Goal: Task Accomplishment & Management: Manage account settings

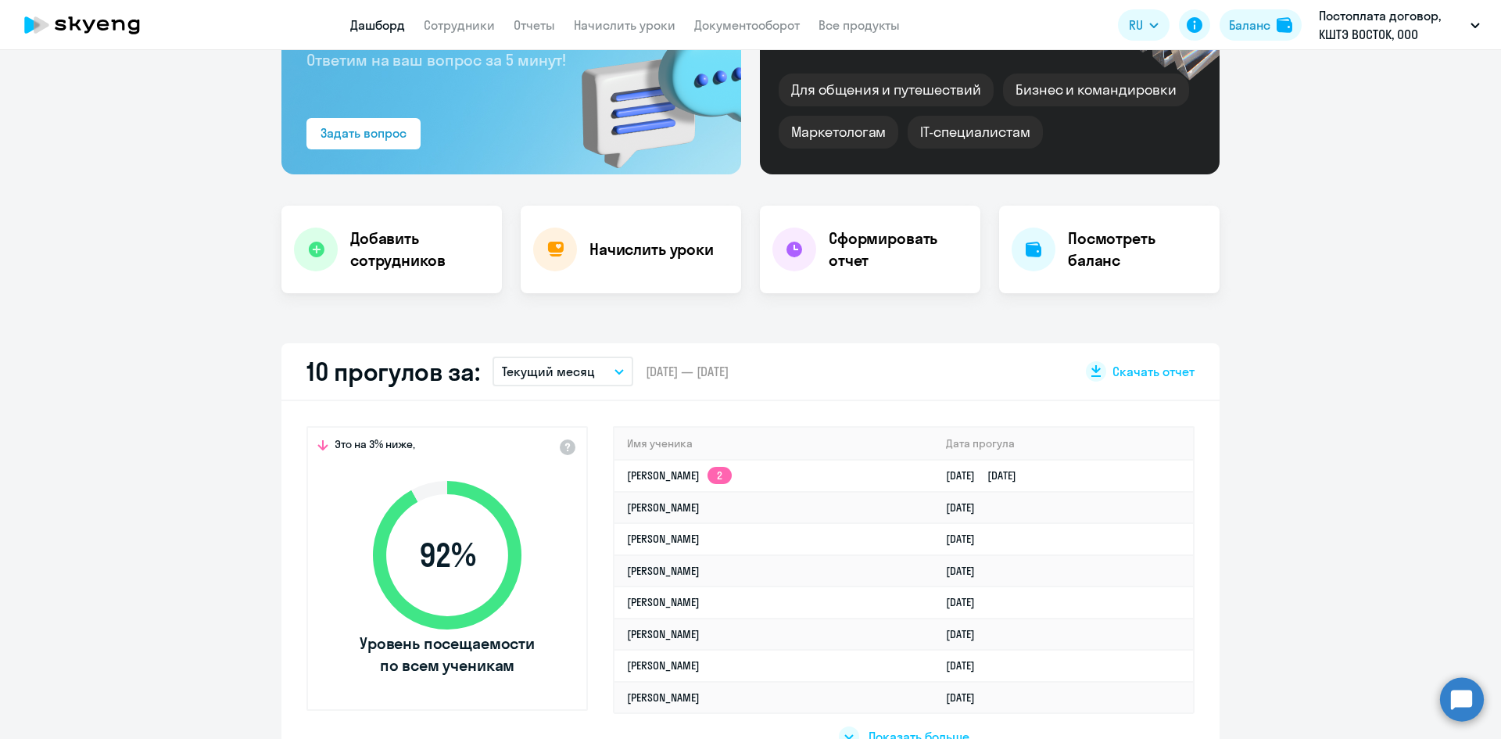
select select "30"
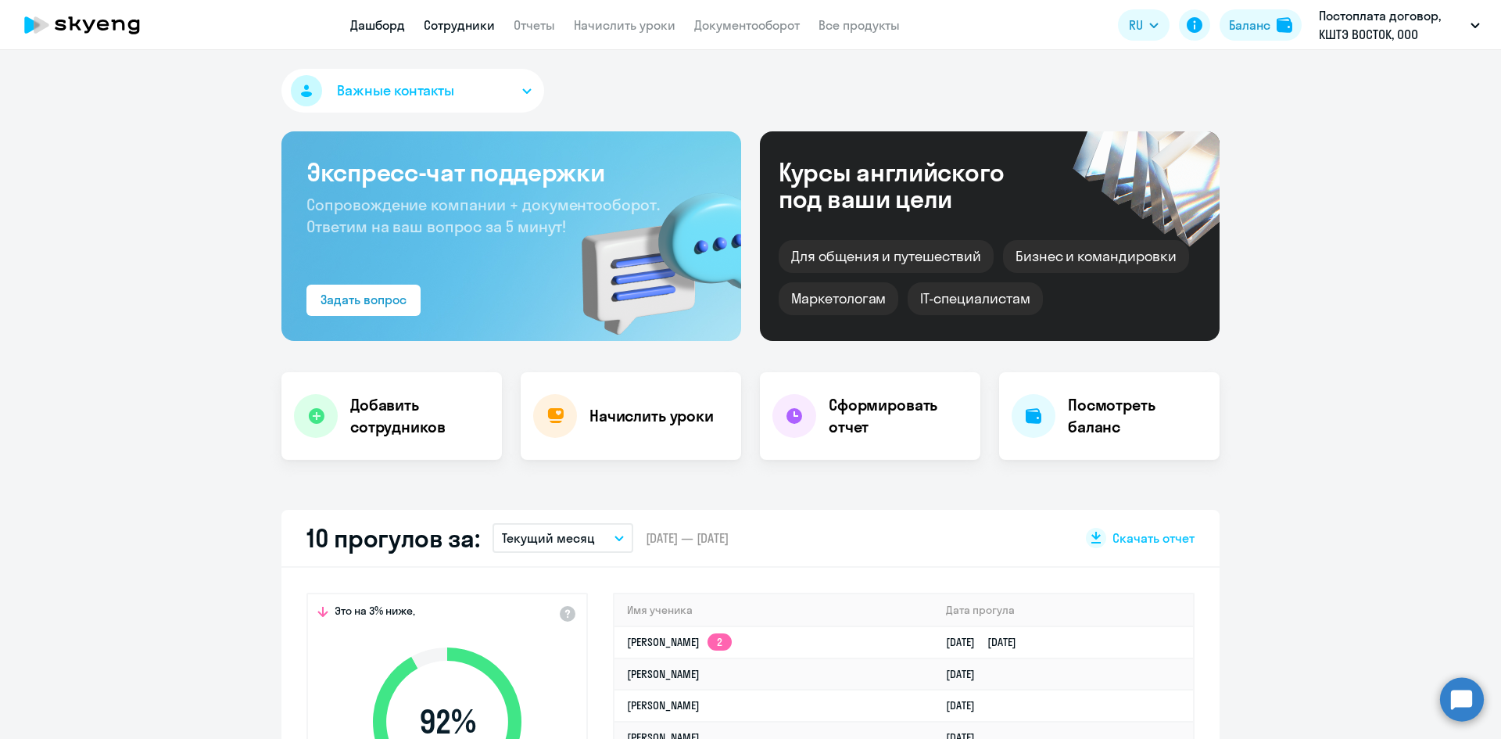
click at [453, 22] on link "Сотрудники" at bounding box center [459, 25] width 71 height 16
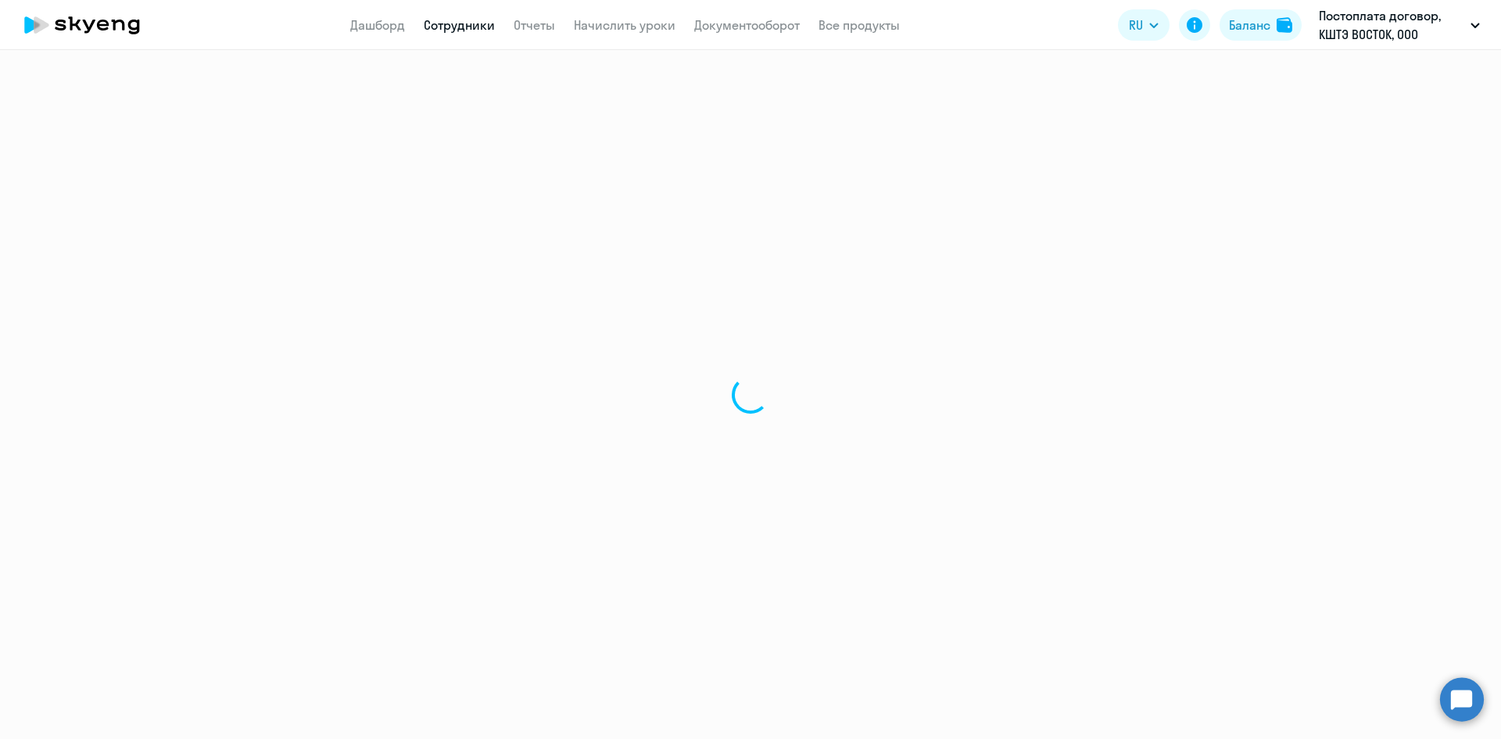
select select "30"
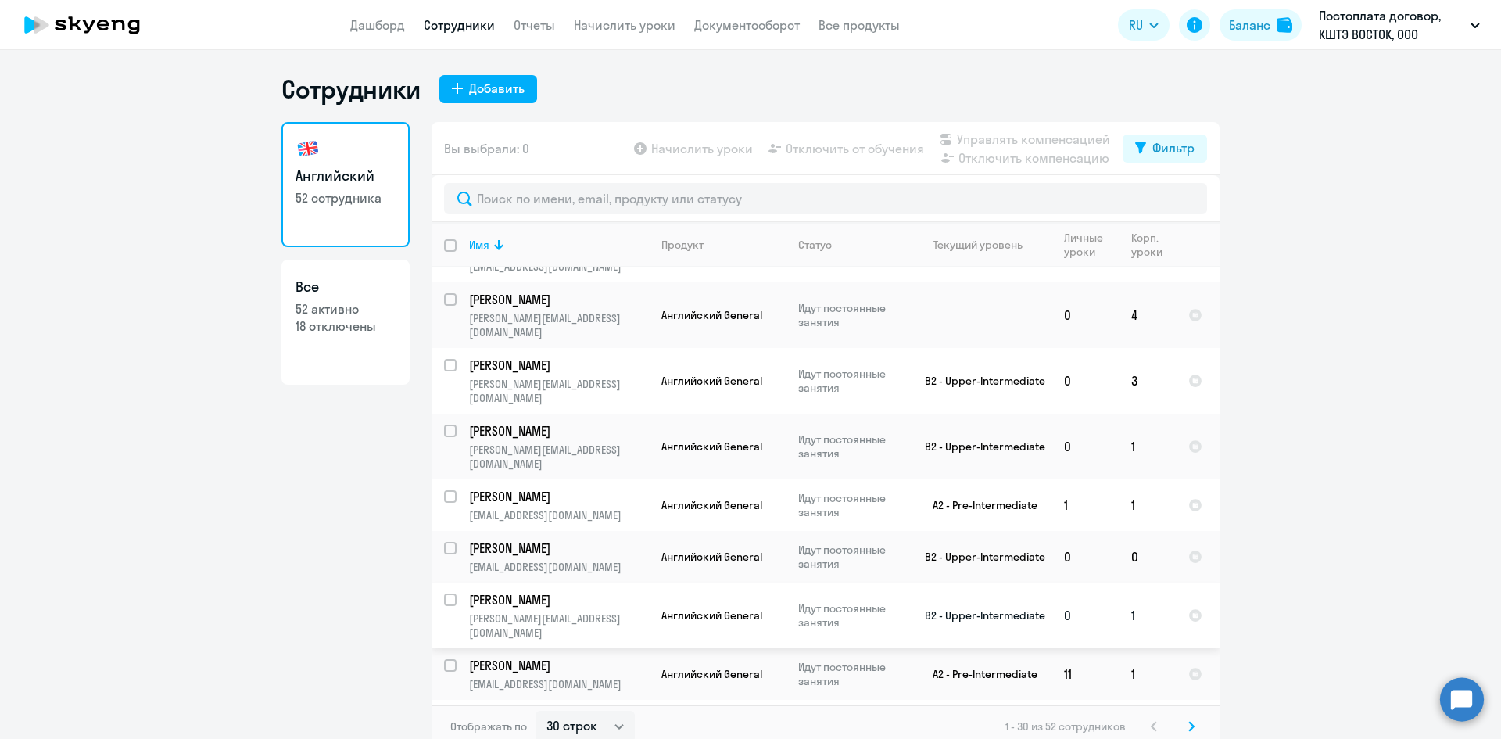
scroll to position [625, 0]
click at [382, 23] on link "Дашборд" at bounding box center [377, 25] width 55 height 16
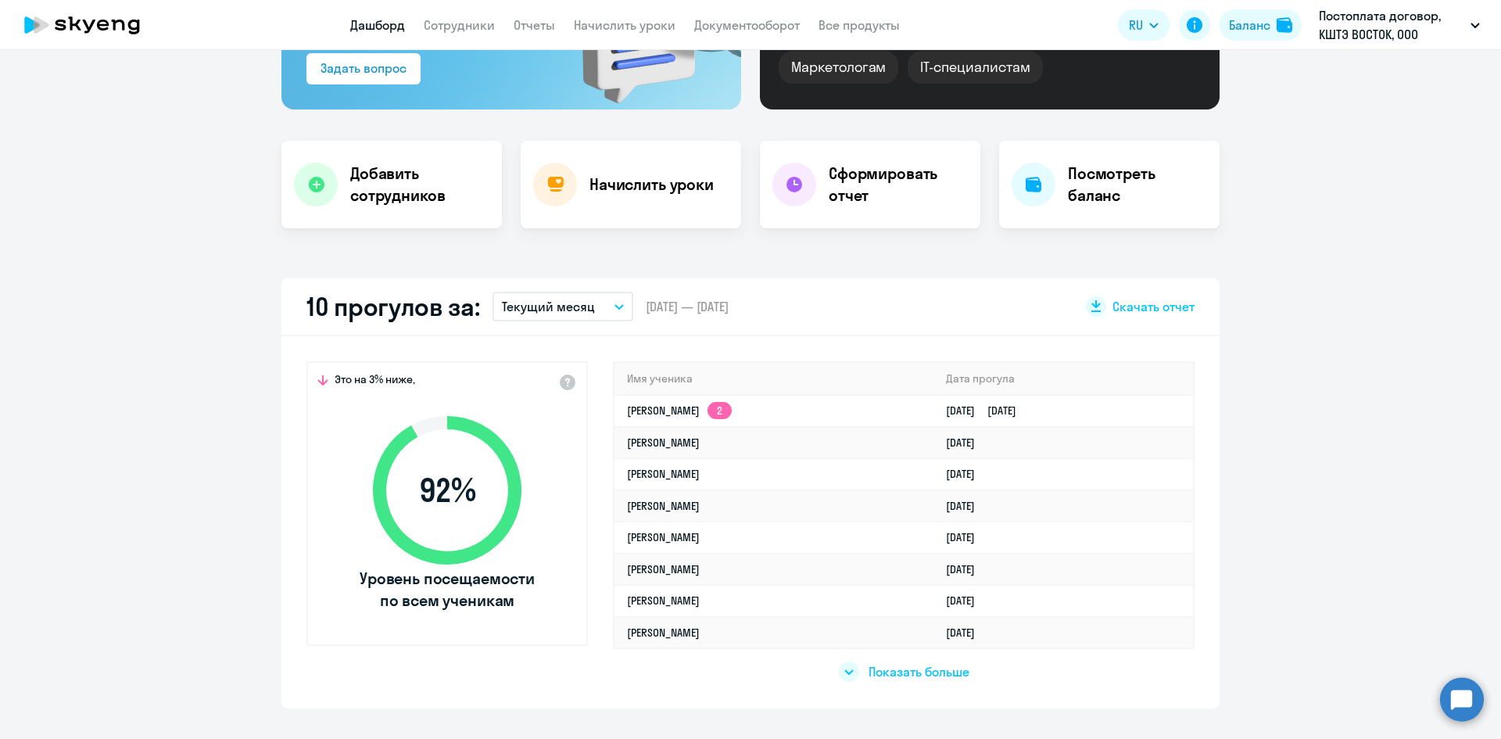
scroll to position [234, 0]
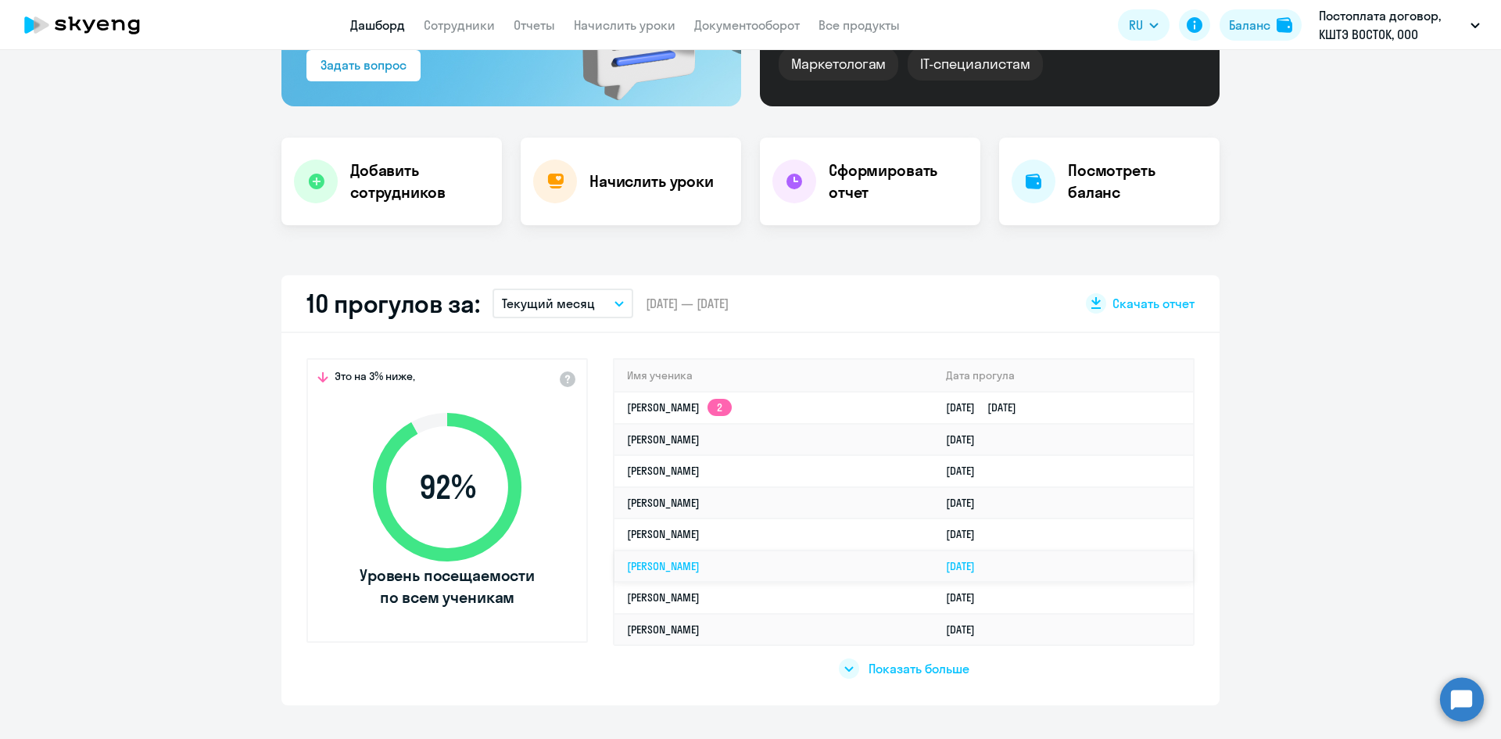
select select "30"
click at [844, 670] on icon at bounding box center [848, 668] width 9 height 5
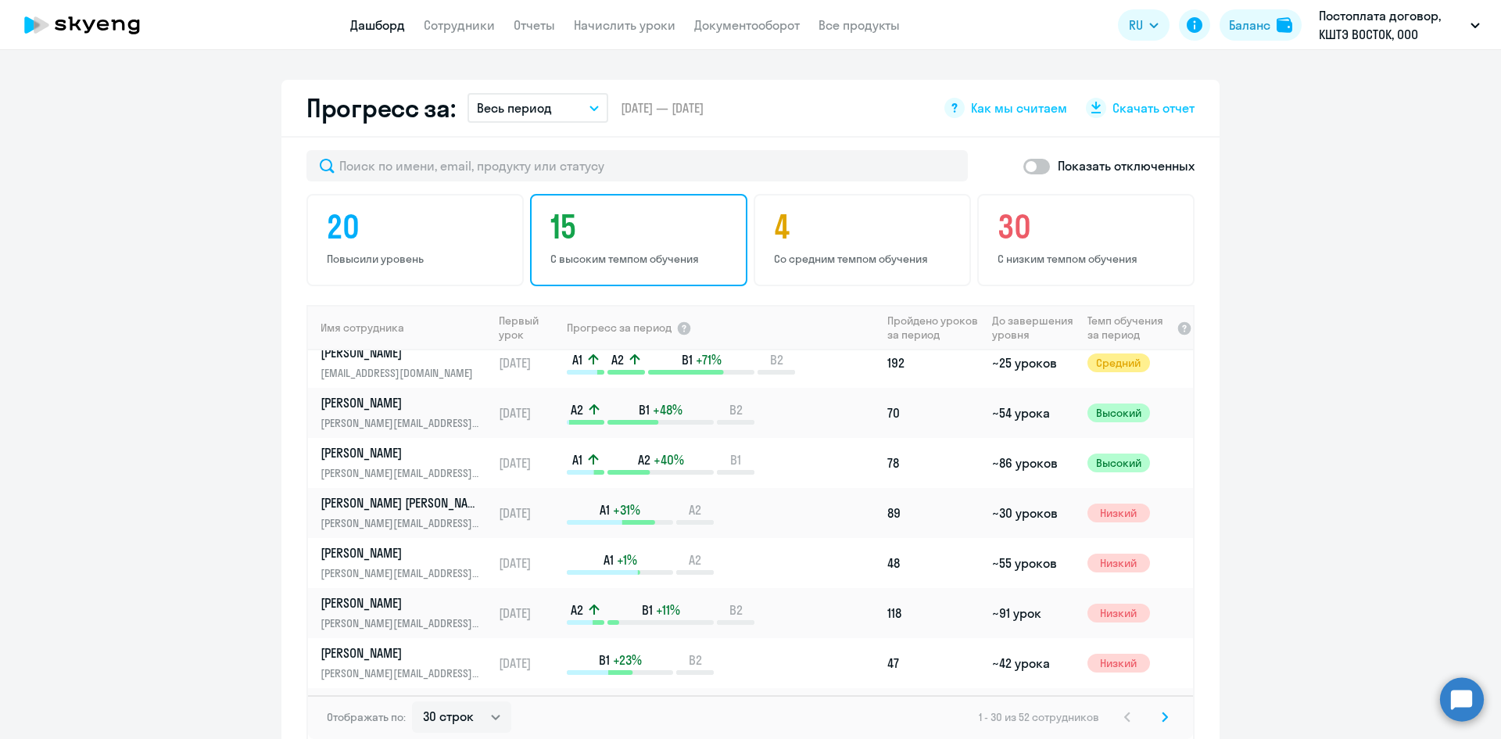
scroll to position [0, 0]
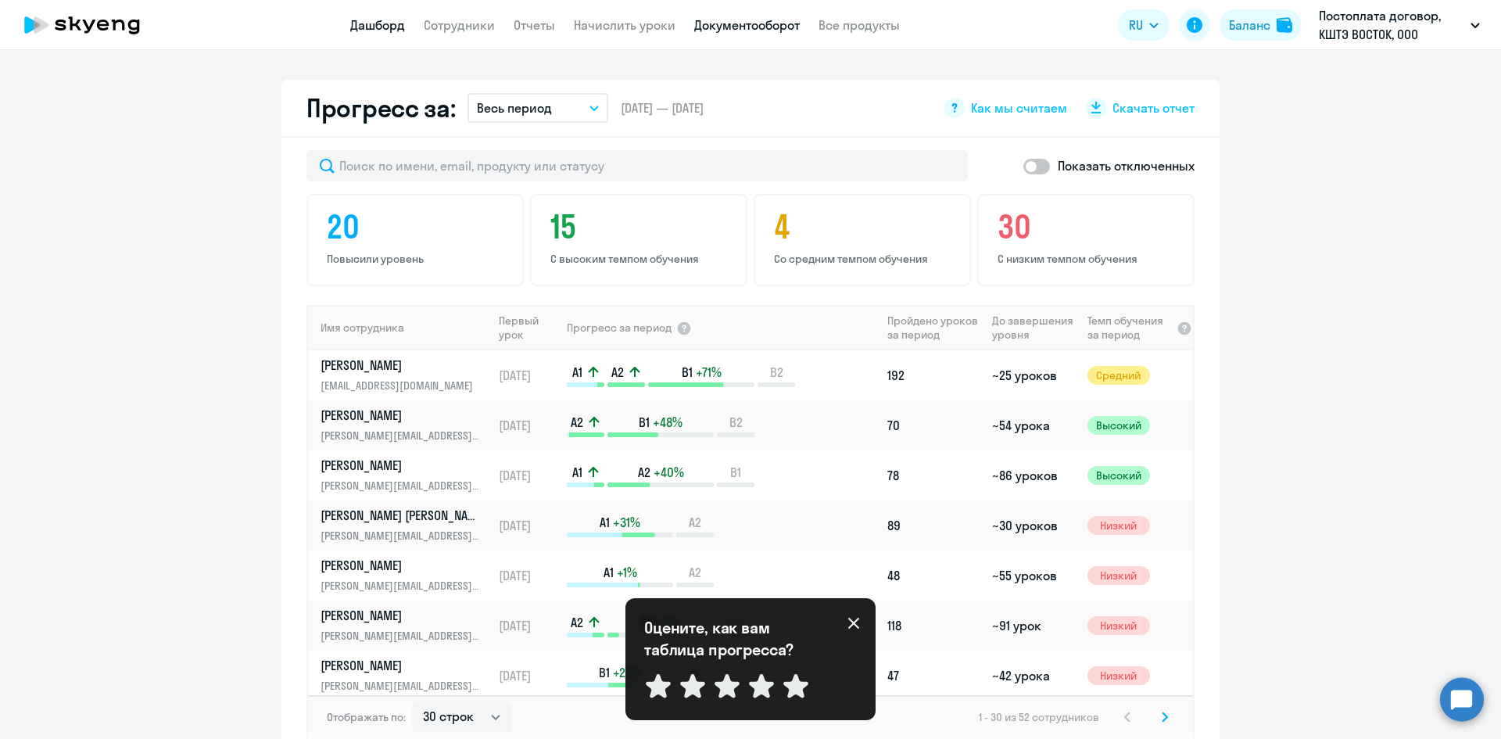
click at [767, 23] on link "Документооборот" at bounding box center [747, 25] width 106 height 16
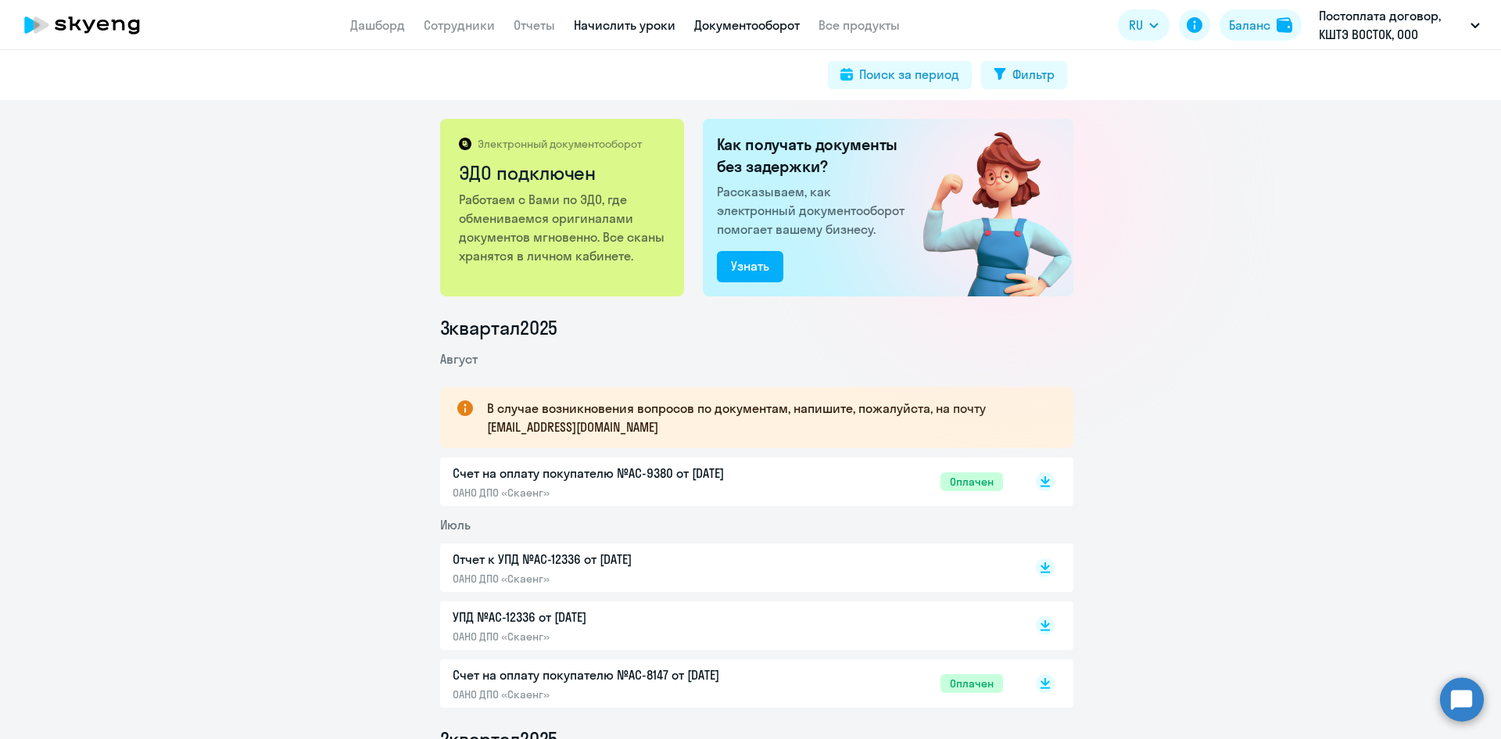
click at [603, 28] on link "Начислить уроки" at bounding box center [625, 25] width 102 height 16
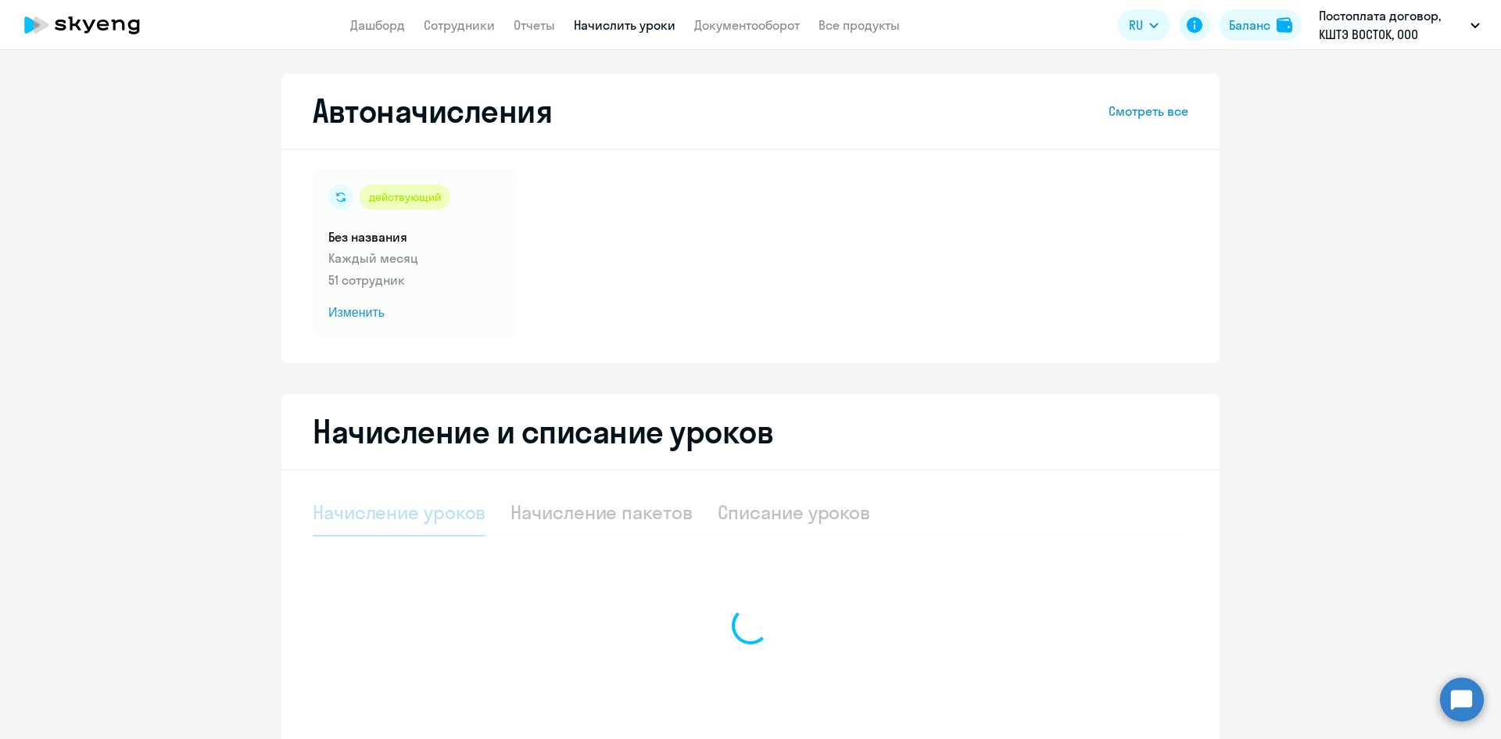
select select "10"
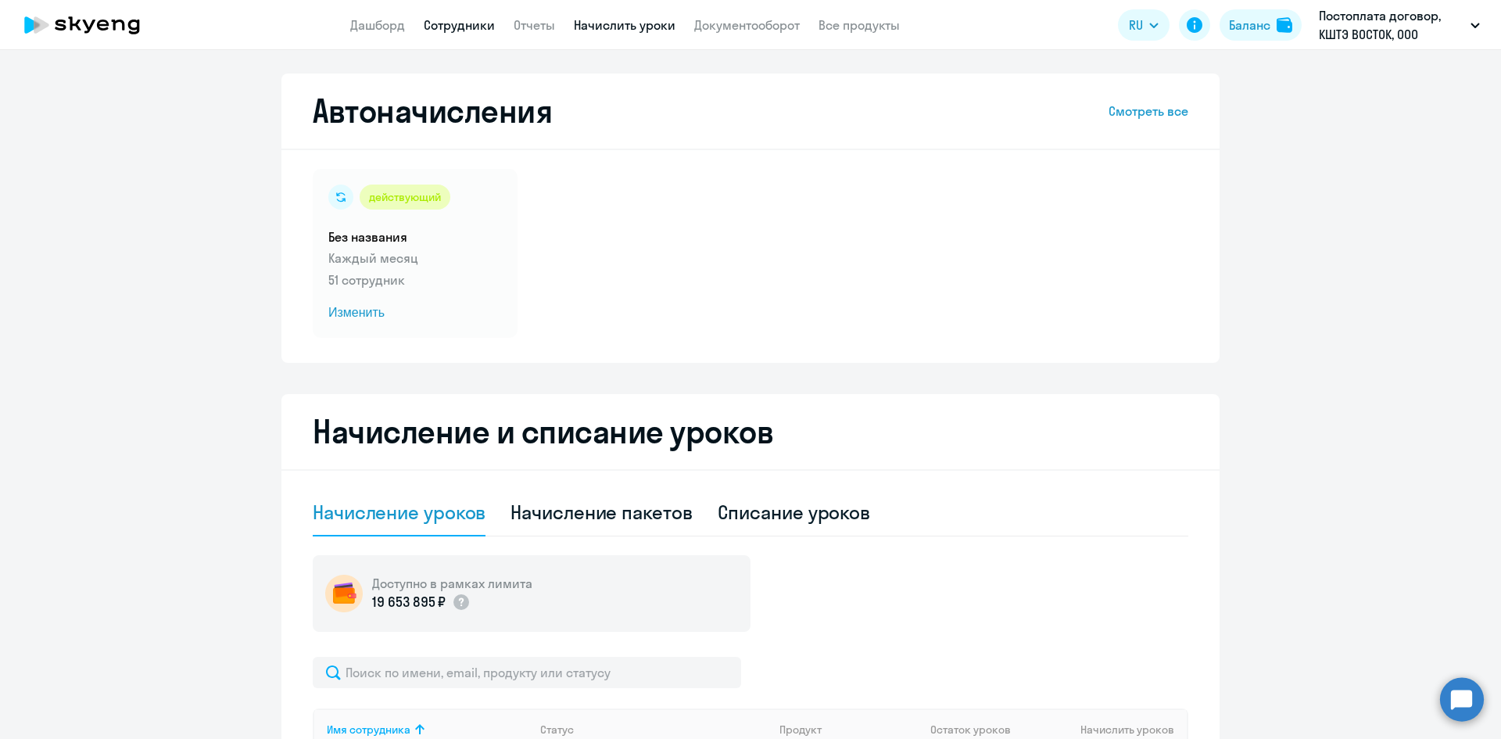
click at [484, 23] on link "Сотрудники" at bounding box center [459, 25] width 71 height 16
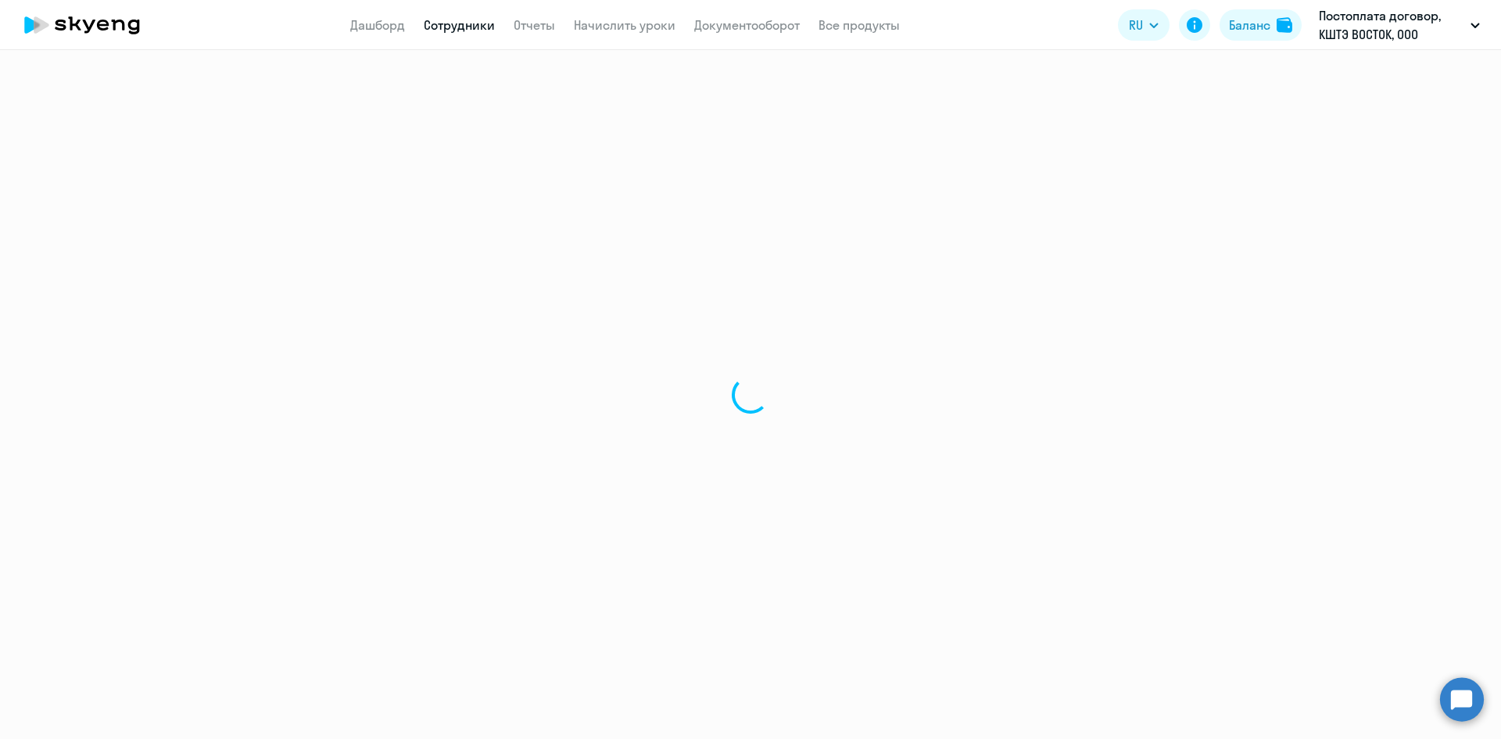
select select "30"
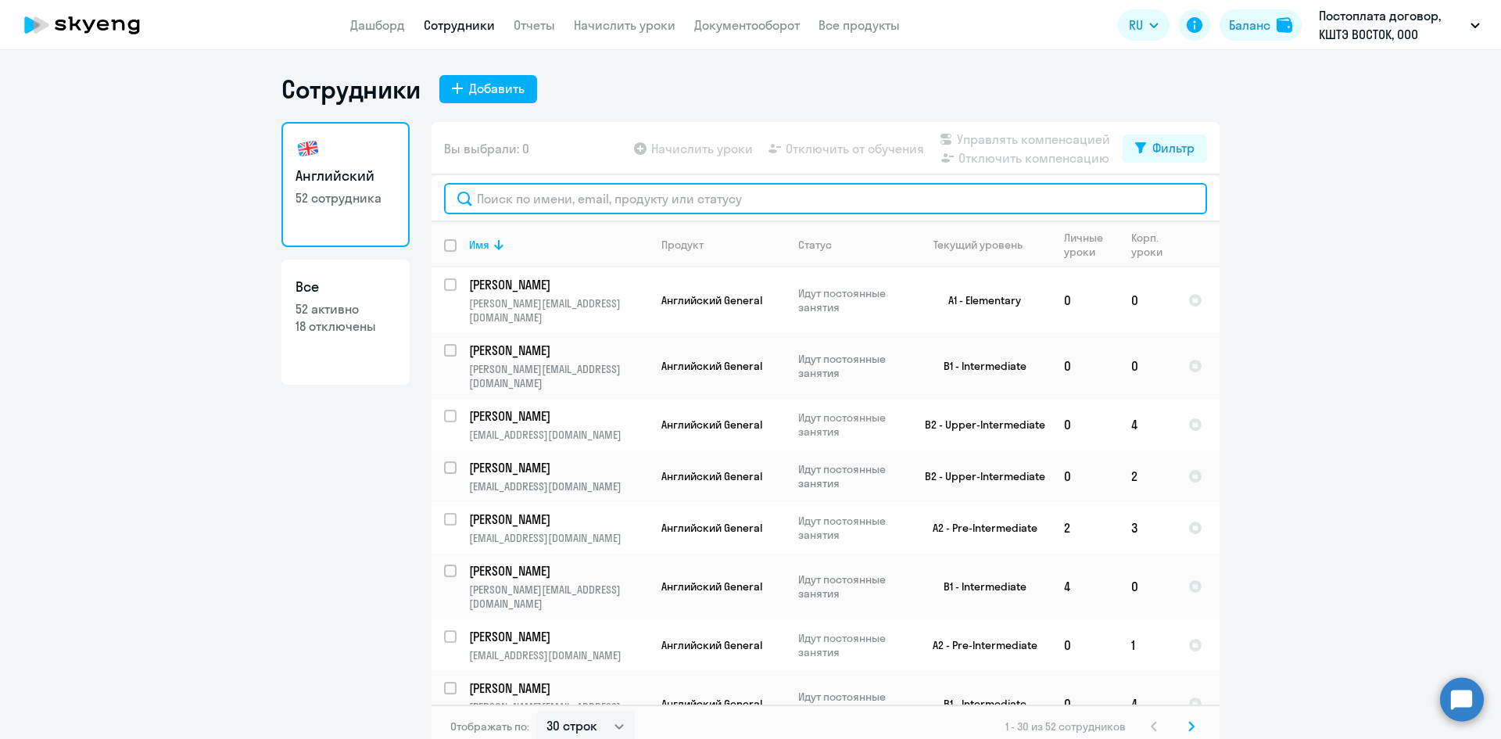
click at [503, 201] on input "text" at bounding box center [825, 198] width 763 height 31
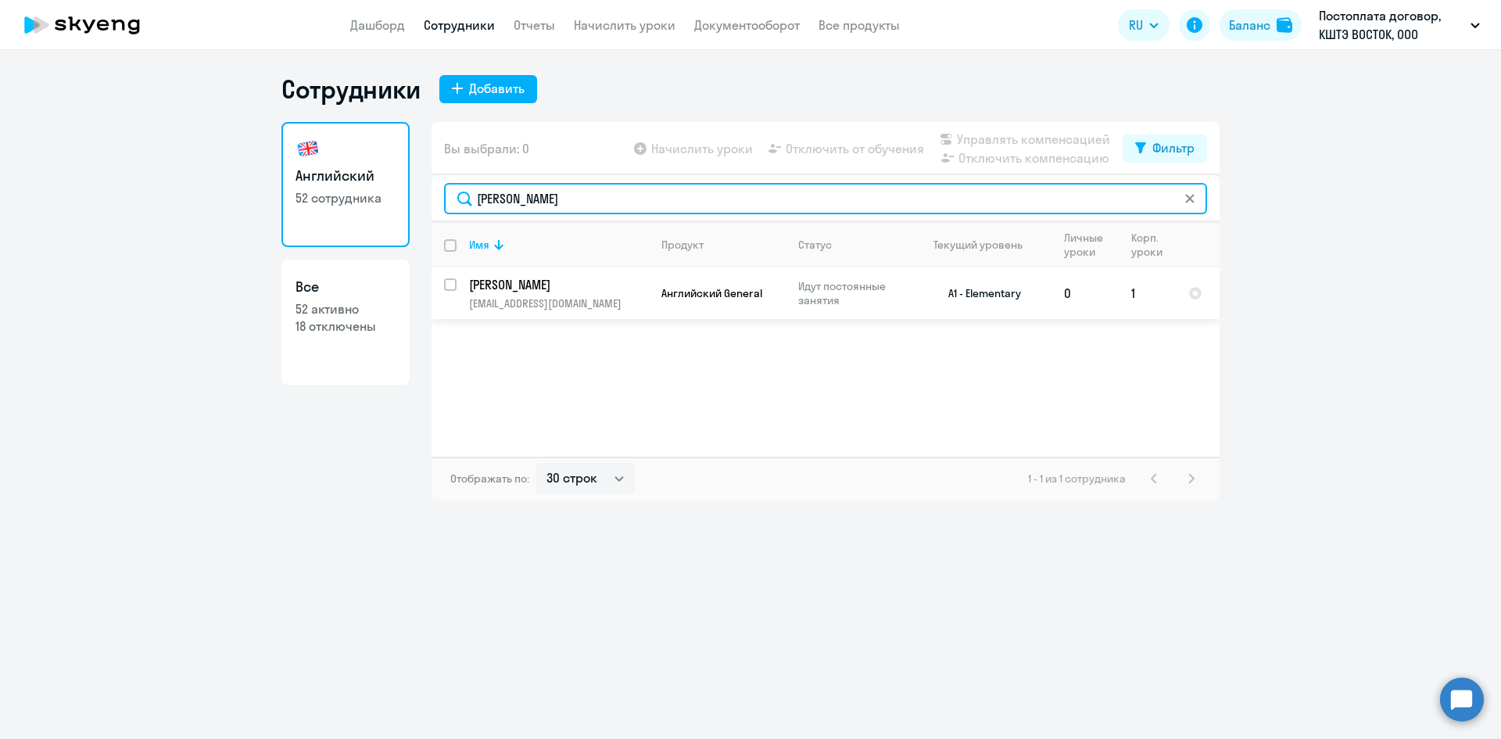
type input "[PERSON_NAME]"
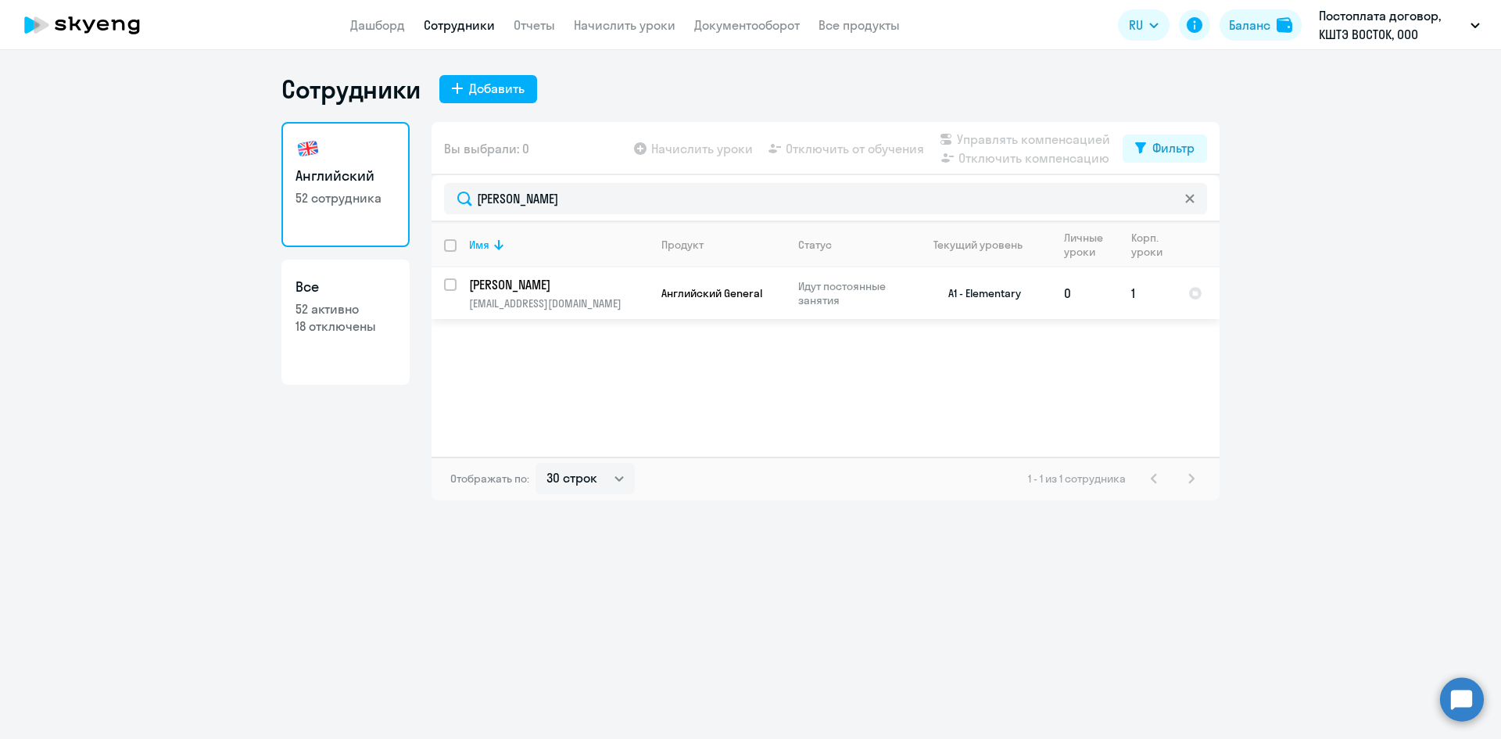
drag, startPoint x: 591, startPoint y: 295, endPoint x: 569, endPoint y: 290, distance: 22.4
click at [581, 292] on td "[PERSON_NAME] [PERSON_NAME][EMAIL_ADDRESS][DOMAIN_NAME]" at bounding box center [552, 293] width 192 height 52
click at [582, 281] on p "[PERSON_NAME]" at bounding box center [557, 284] width 177 height 17
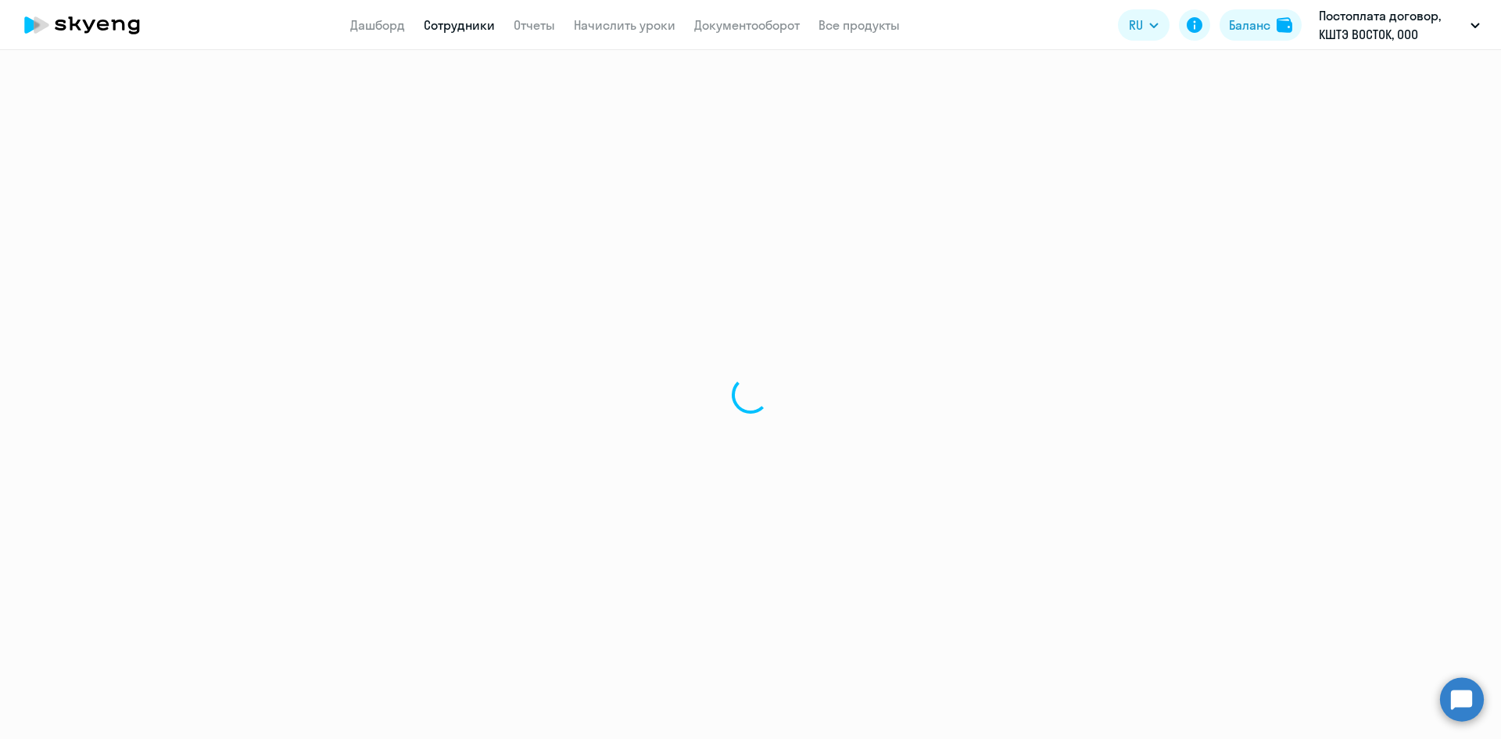
select select "english"
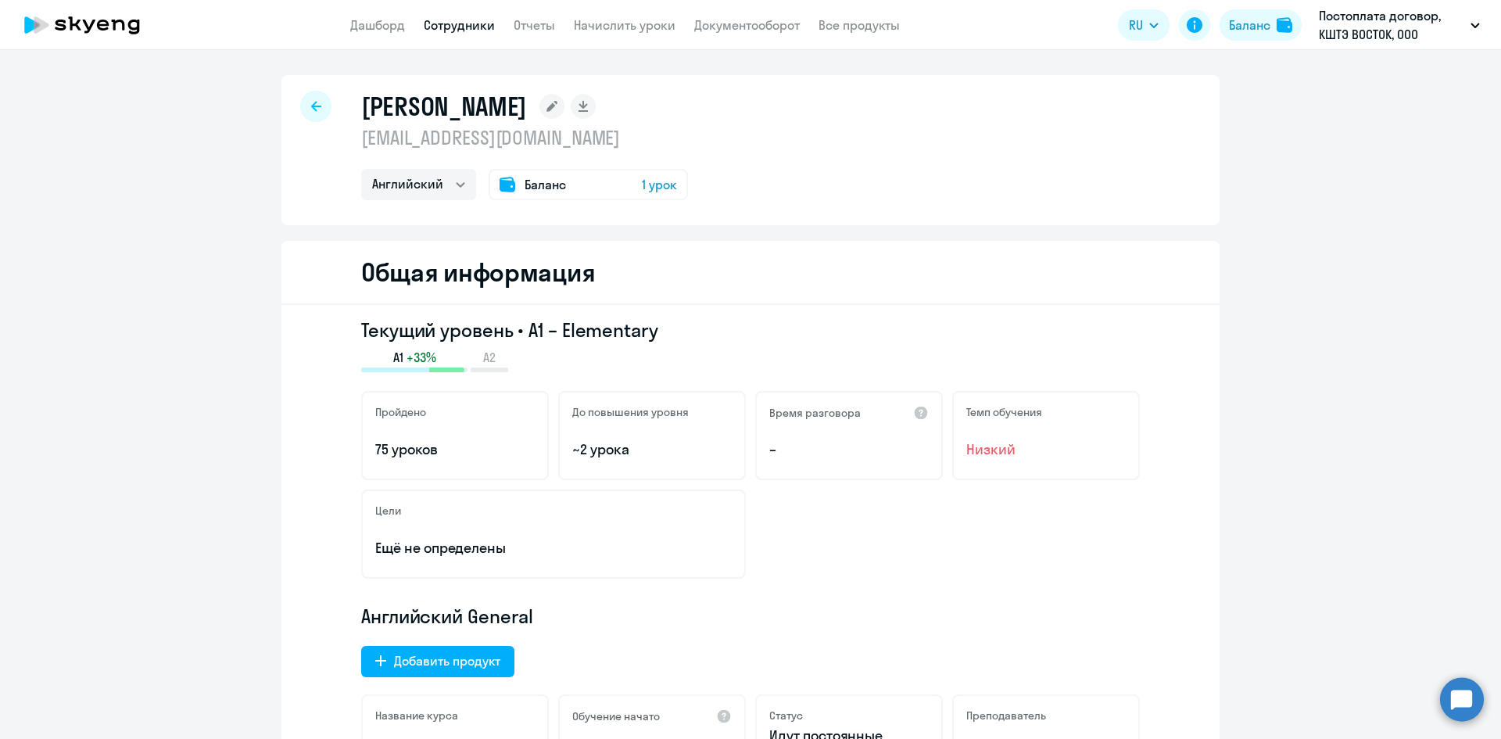
drag, startPoint x: 1457, startPoint y: 702, endPoint x: 1438, endPoint y: 689, distance: 23.0
click at [1455, 701] on circle at bounding box center [1462, 699] width 44 height 44
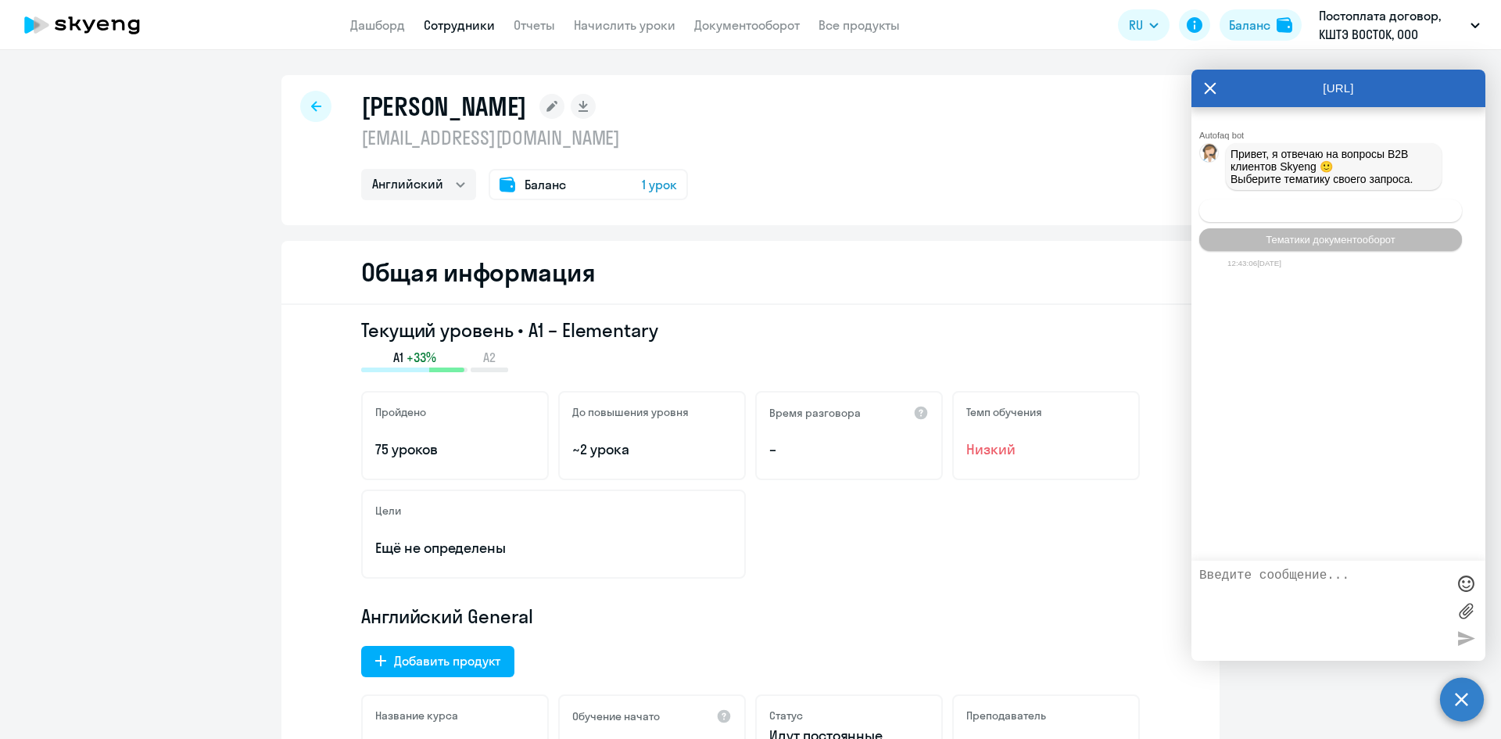
click at [1354, 215] on span "Операционное сопровождение" at bounding box center [1330, 211] width 147 height 12
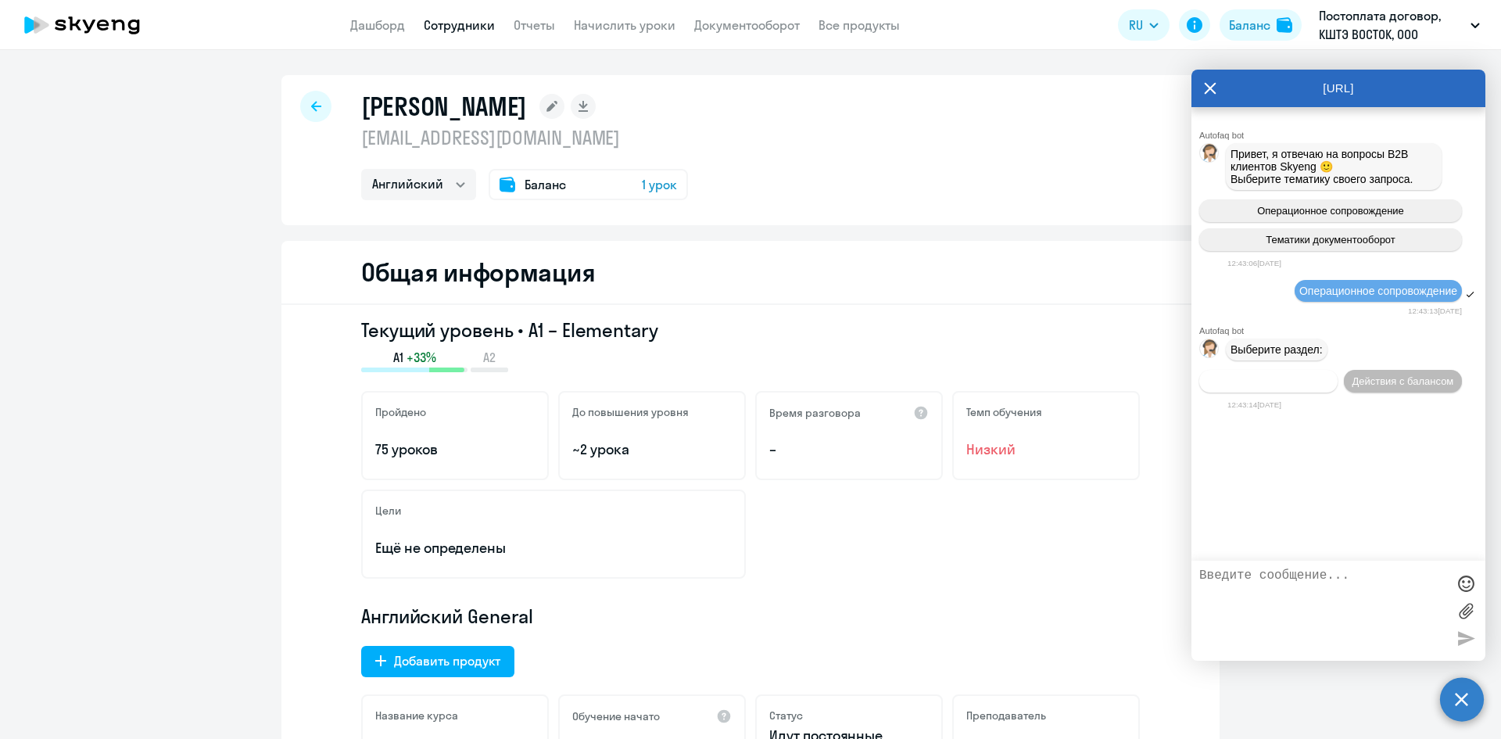
click at [1303, 384] on span "Действия по сотрудникам" at bounding box center [1268, 381] width 121 height 12
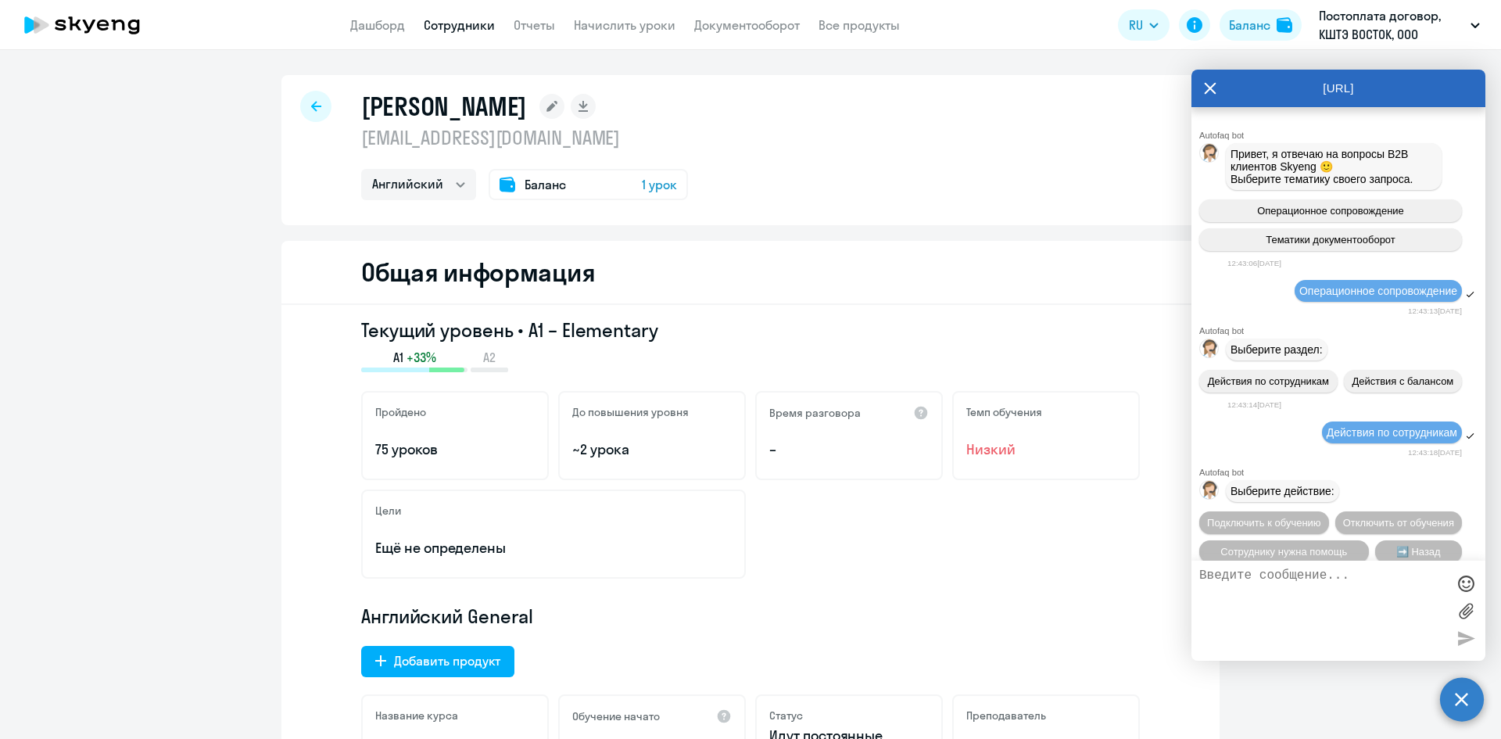
scroll to position [122, 0]
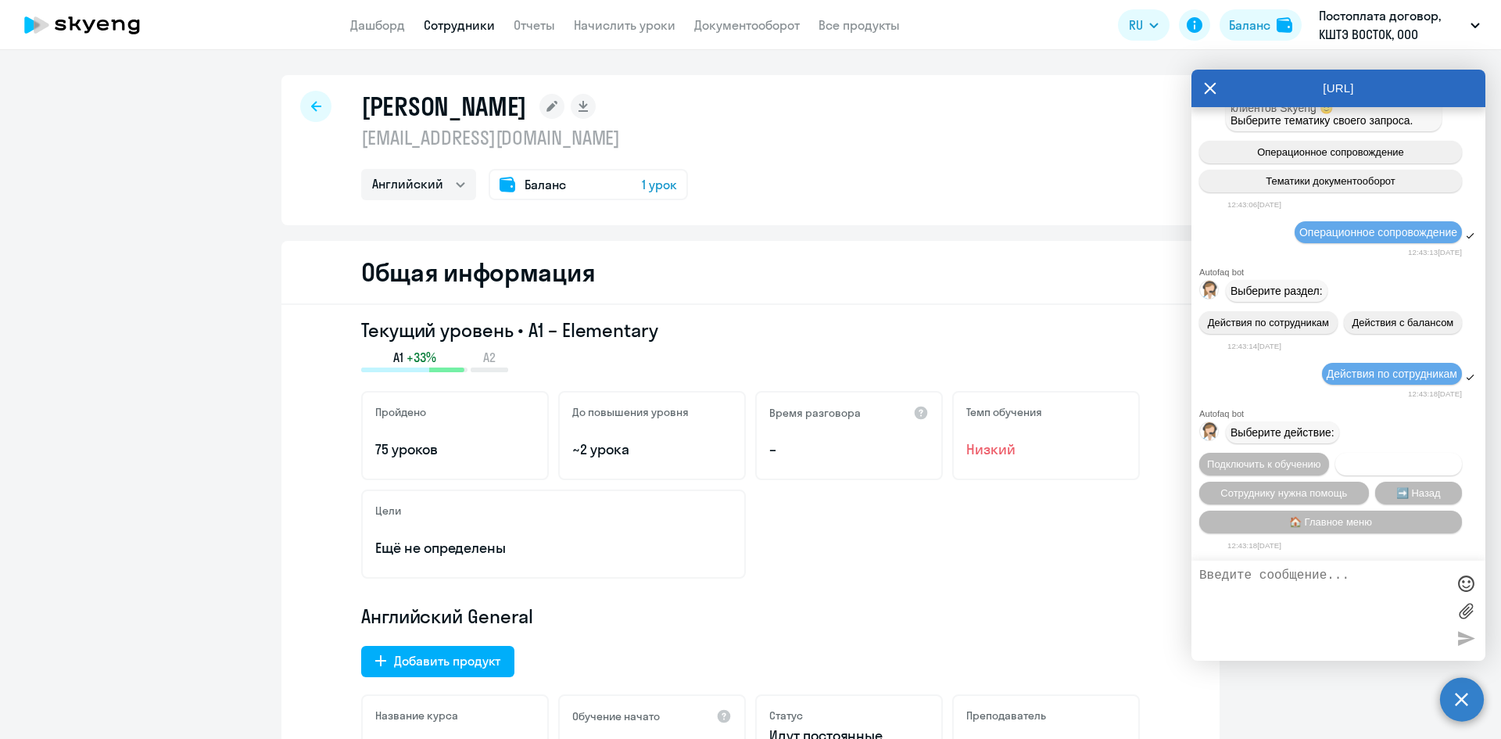
click at [1343, 460] on span "Отключить от обучения" at bounding box center [1398, 464] width 111 height 12
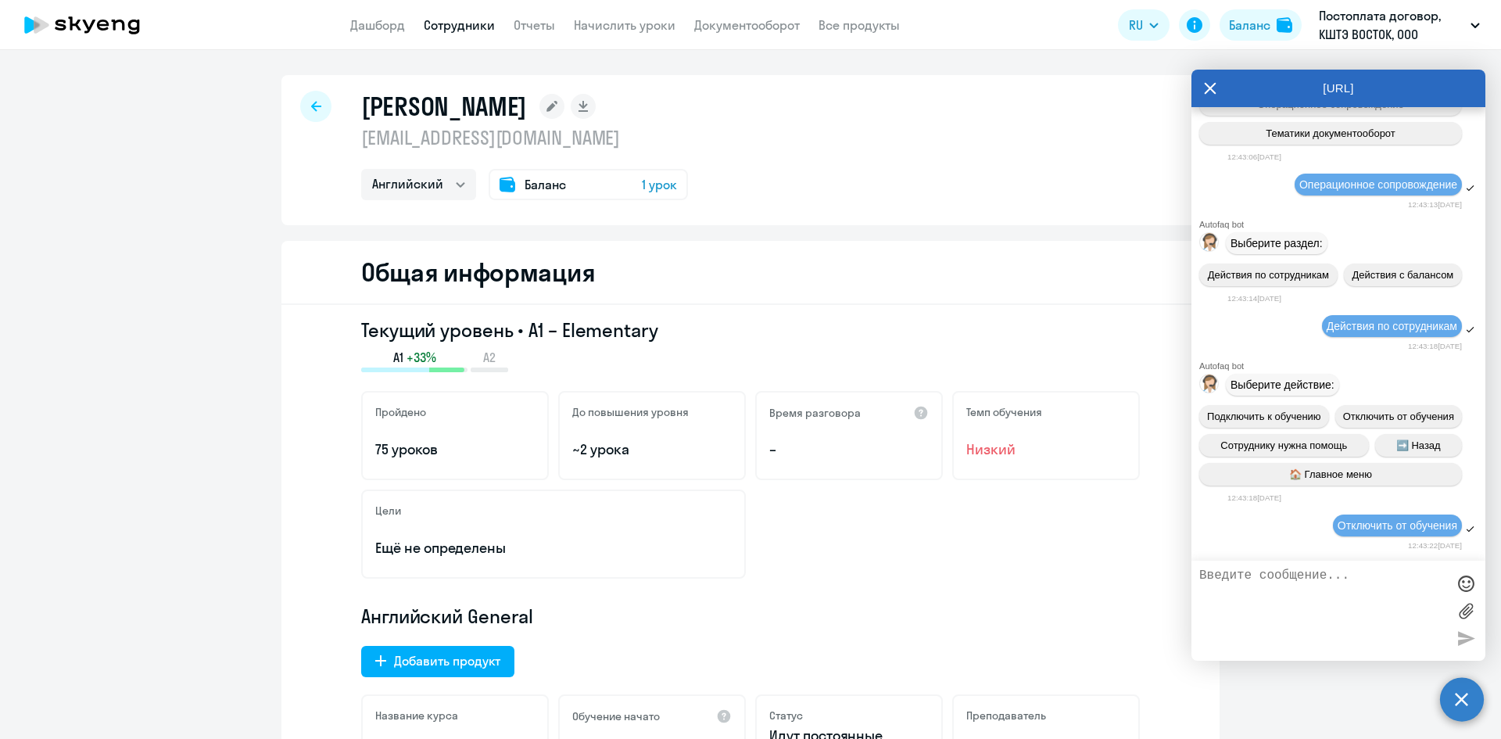
scroll to position [324, 0]
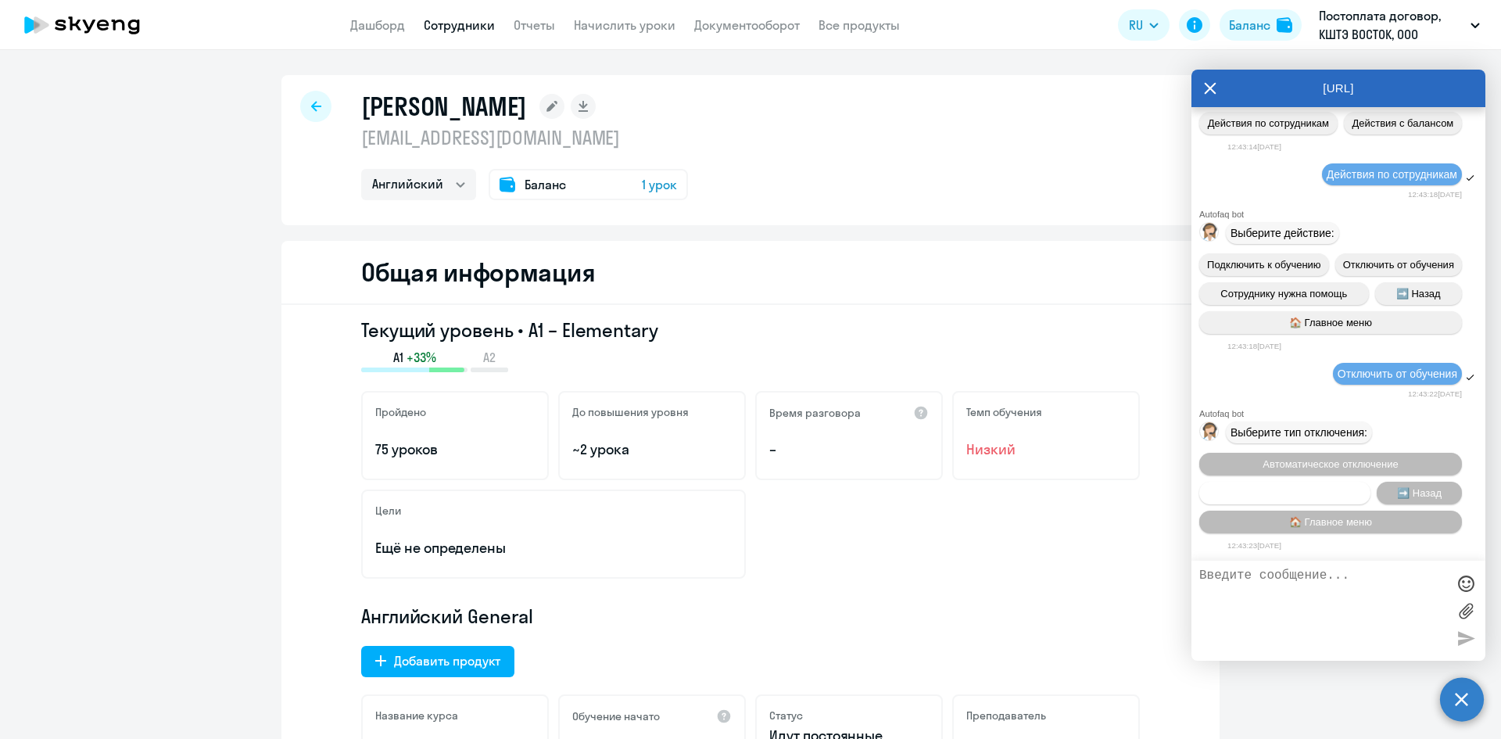
click at [1315, 494] on span "Запланировать отключение" at bounding box center [1284, 493] width 131 height 12
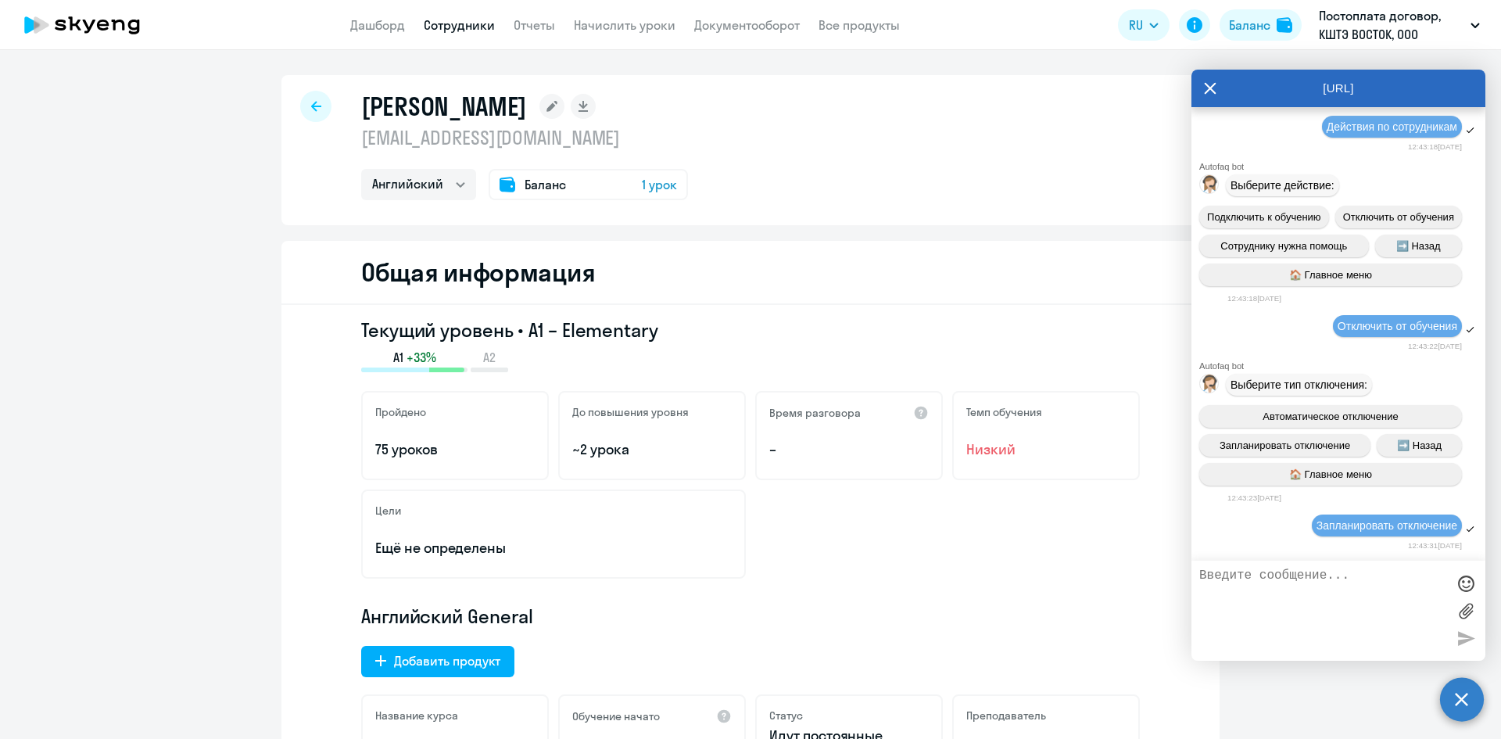
click at [1304, 568] on textarea at bounding box center [1322, 610] width 247 height 84
type textarea "Как отключить от обучения?"
click at [1458, 635] on div at bounding box center [1465, 637] width 23 height 23
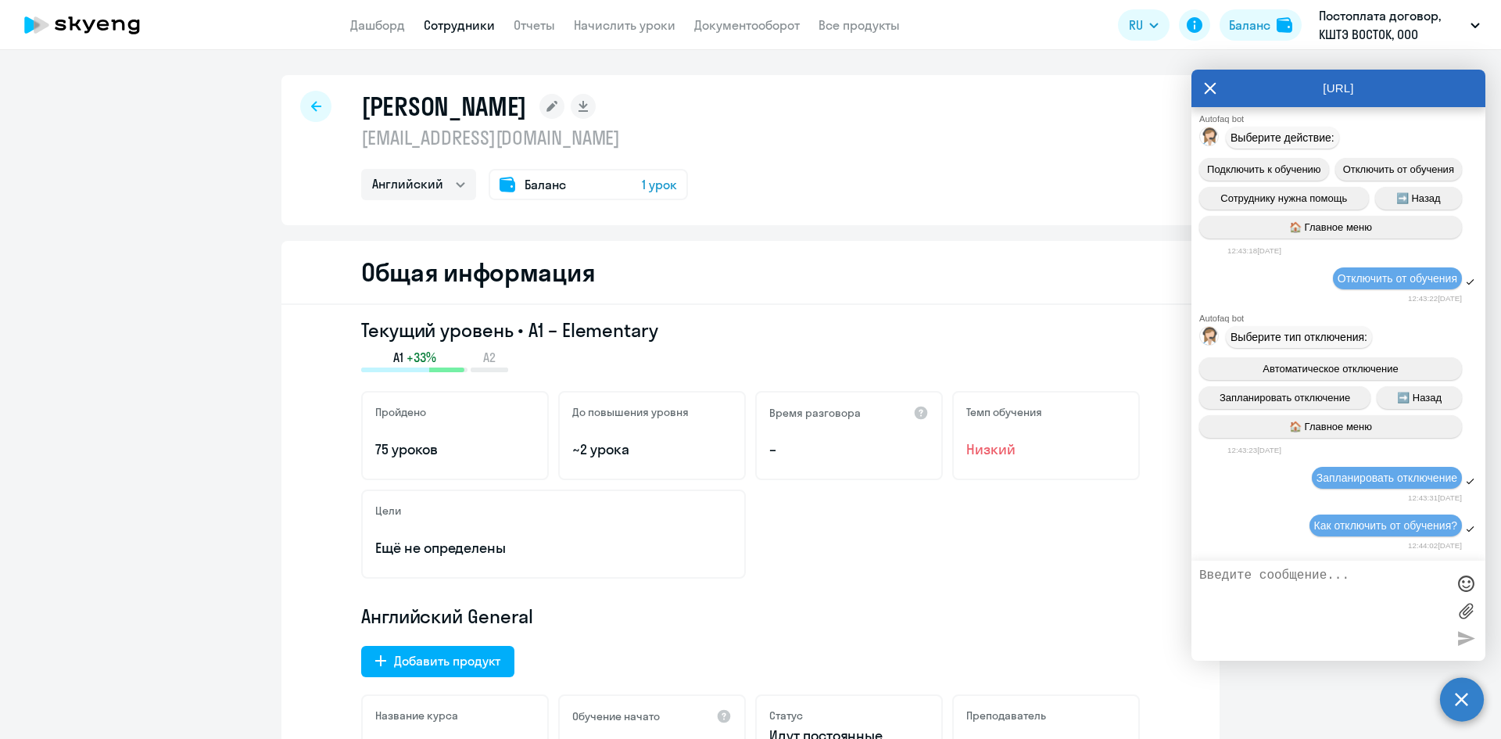
scroll to position [420, 0]
click at [1291, 580] on textarea at bounding box center [1322, 610] width 247 height 84
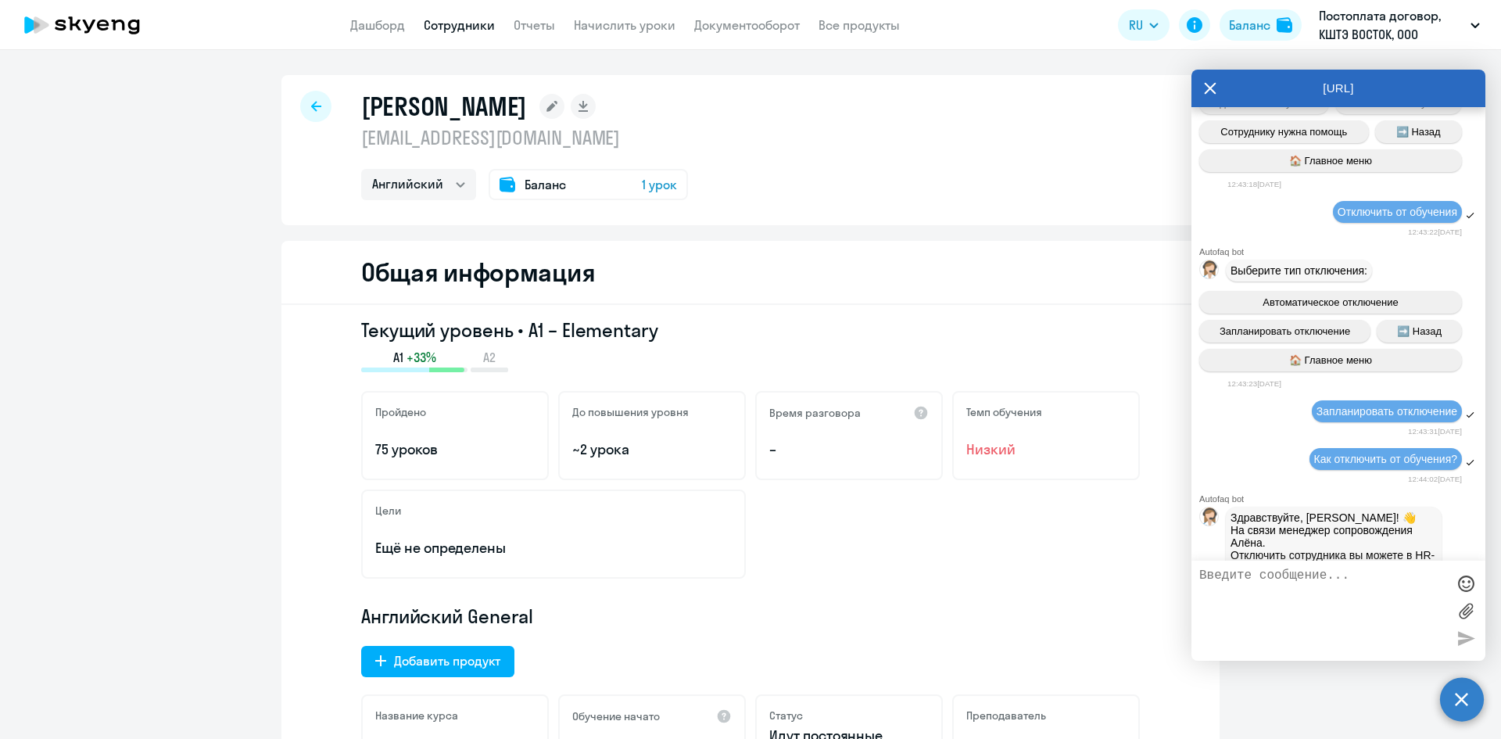
scroll to position [646, 0]
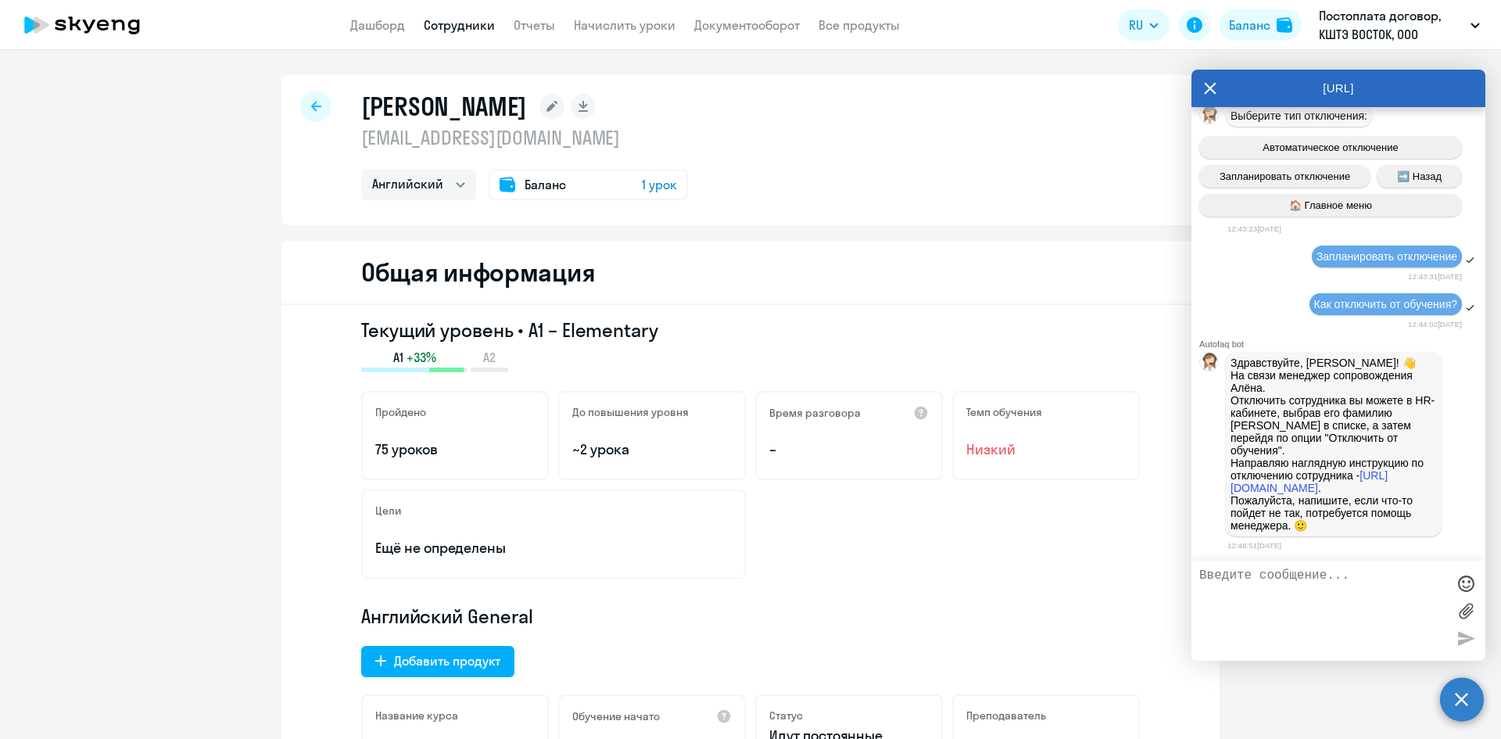
click at [322, 108] on div at bounding box center [315, 106] width 31 height 31
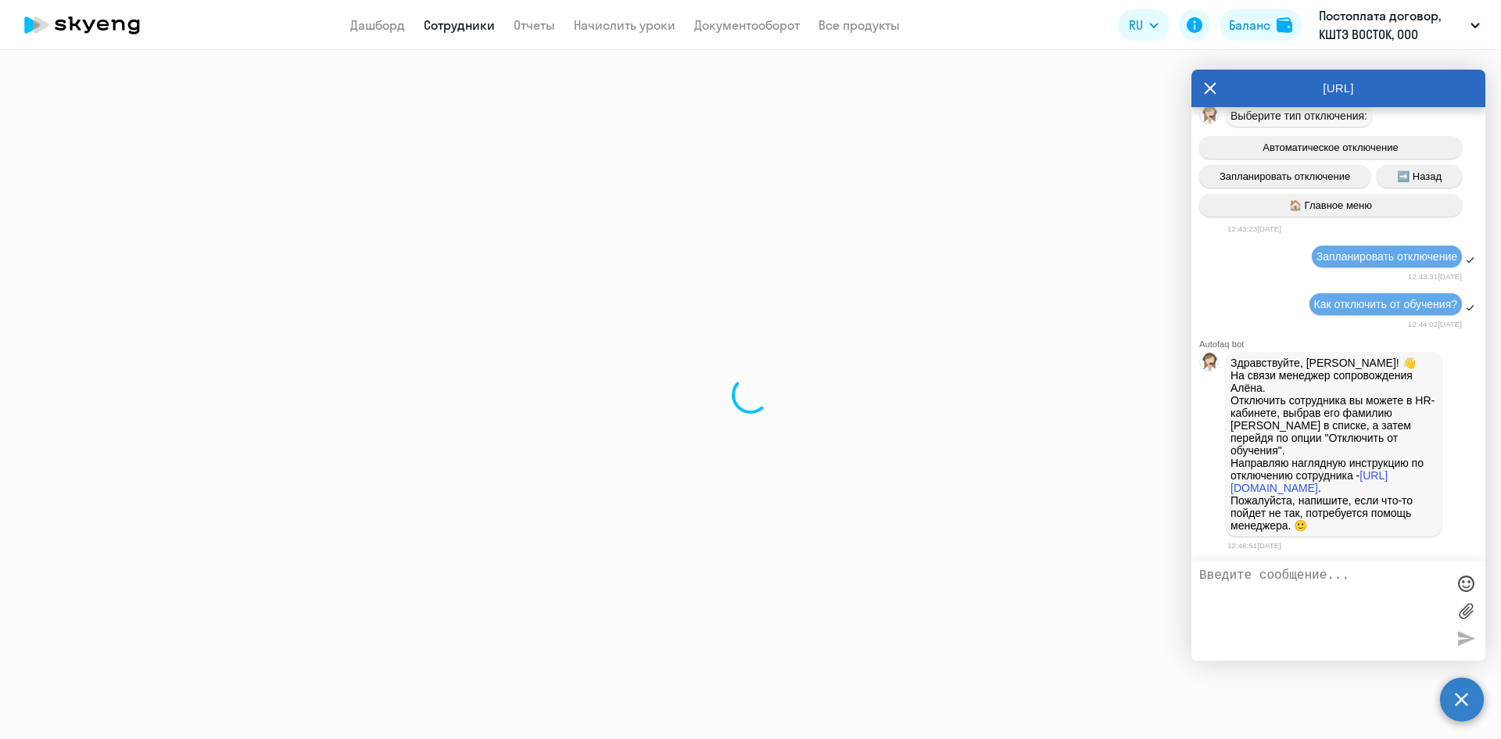
select select "30"
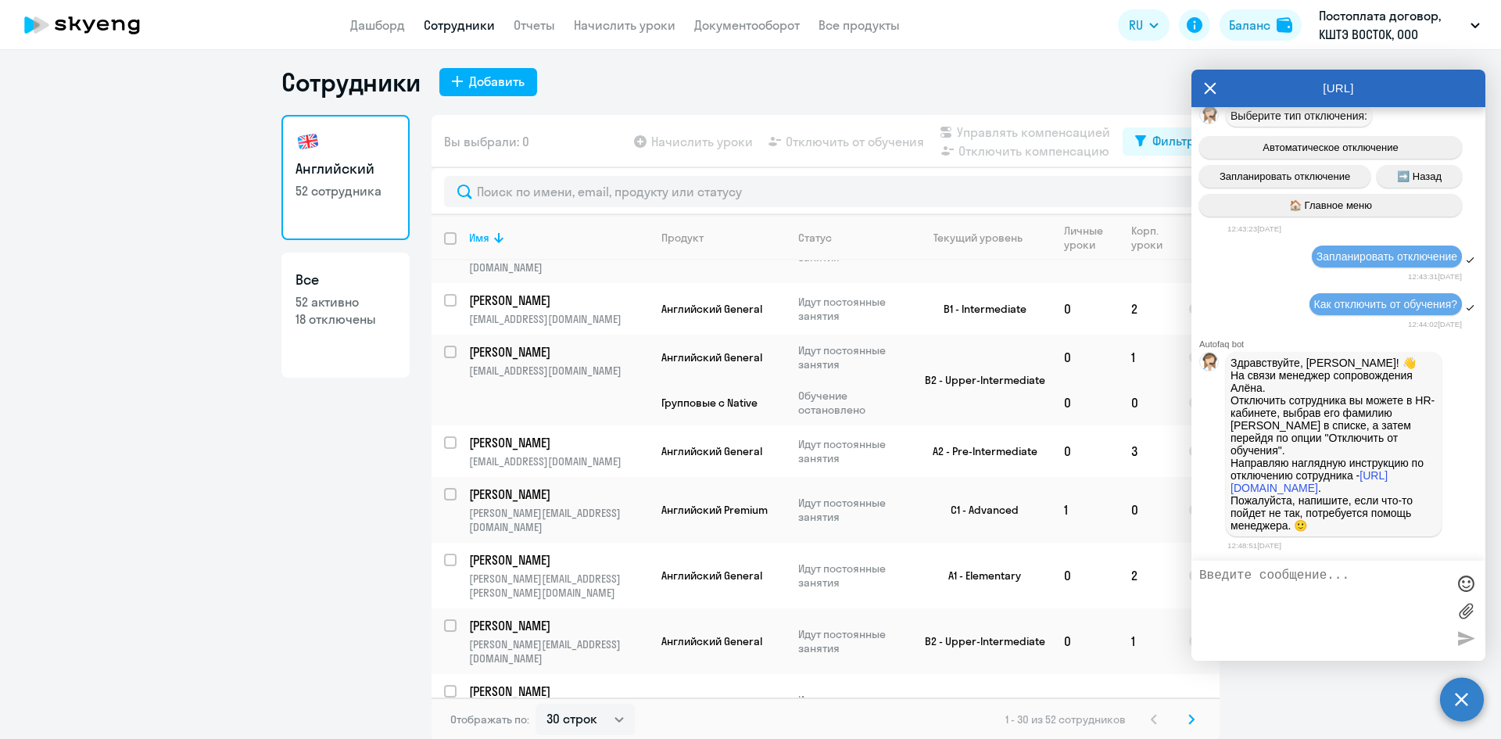
scroll to position [9, 0]
click at [1188, 717] on icon at bounding box center [1191, 716] width 6 height 11
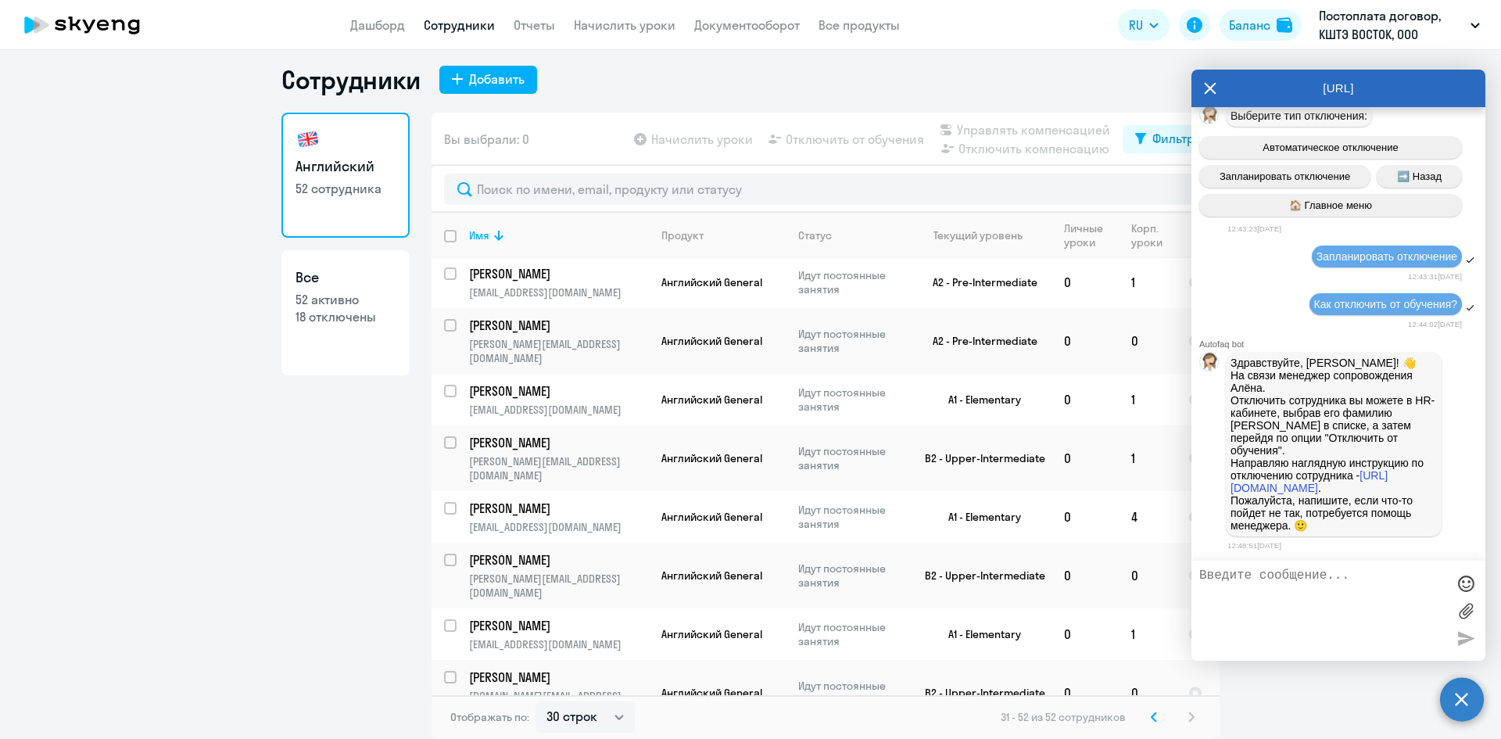
scroll to position [313, 0]
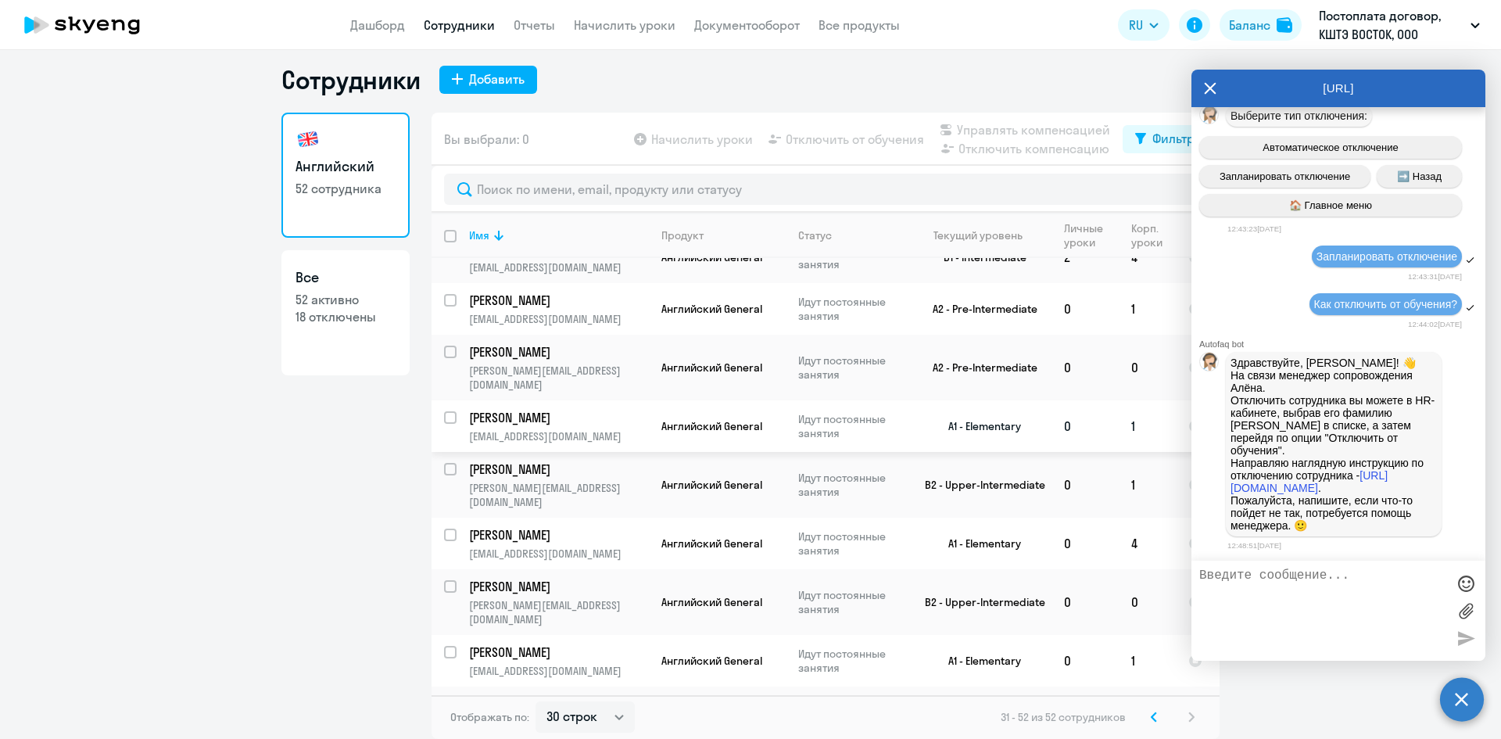
click at [444, 411] on input "select row 24136837" at bounding box center [459, 426] width 31 height 31
checkbox input "true"
click at [1311, 570] on textarea at bounding box center [1322, 610] width 247 height 84
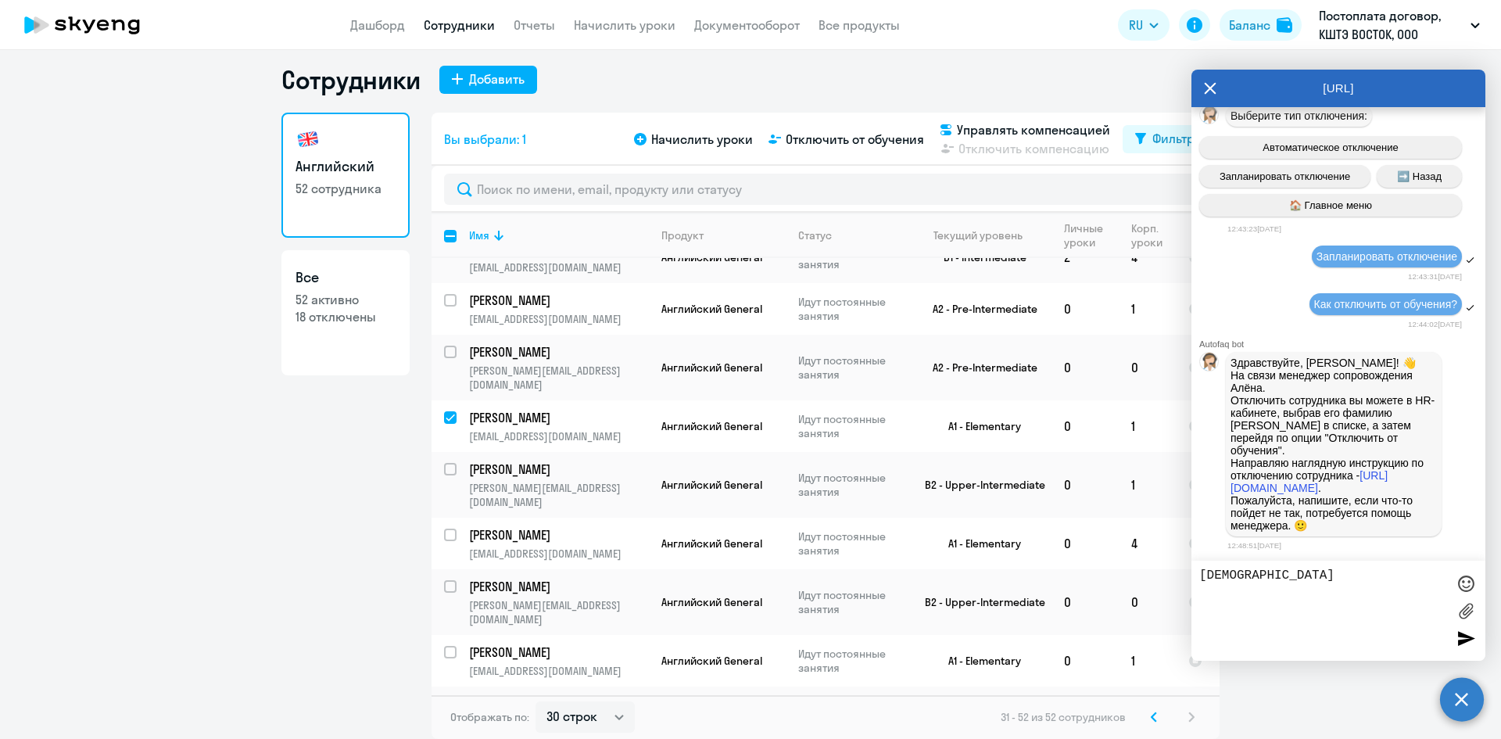
type textarea "Спасибо"
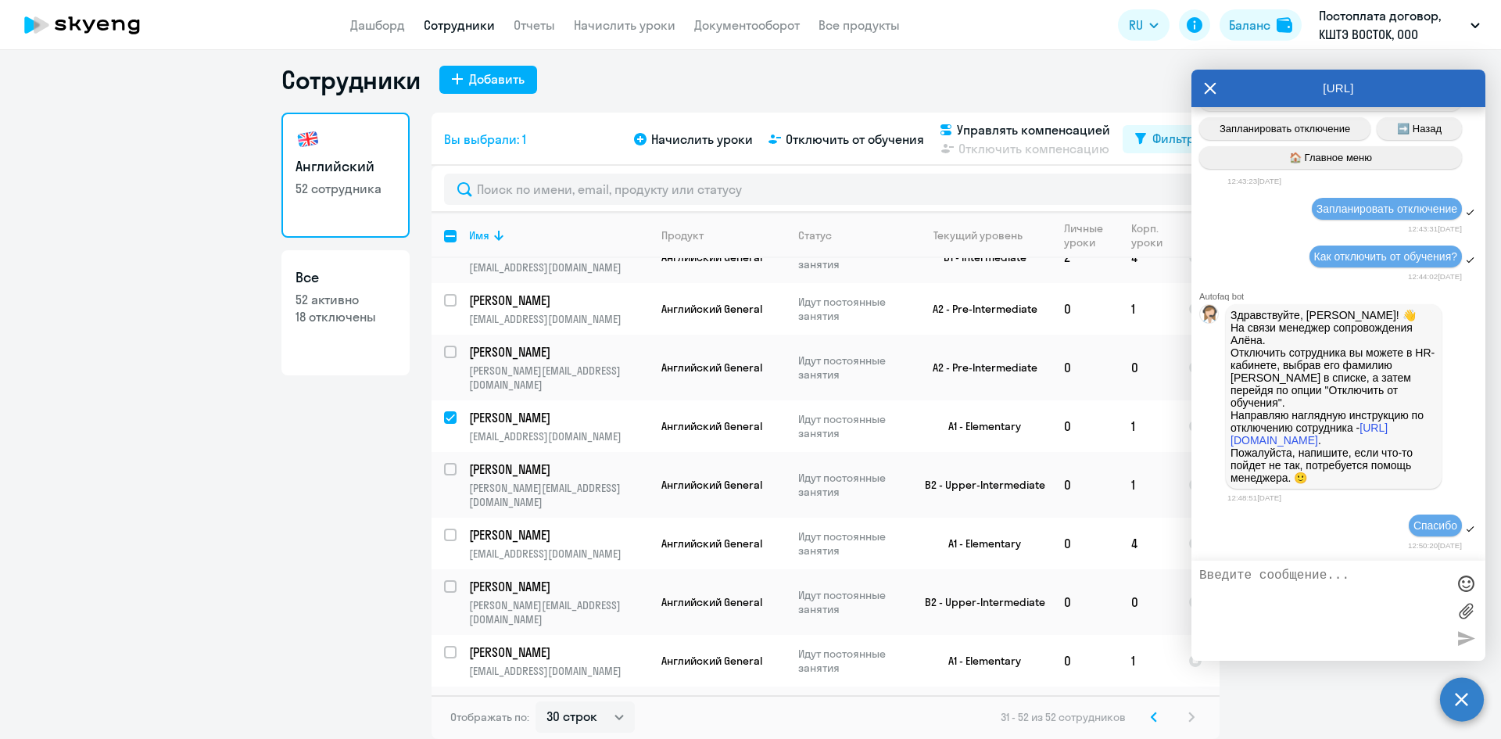
scroll to position [693, 0]
click at [843, 141] on span "Отключить от обучения" at bounding box center [854, 139] width 138 height 19
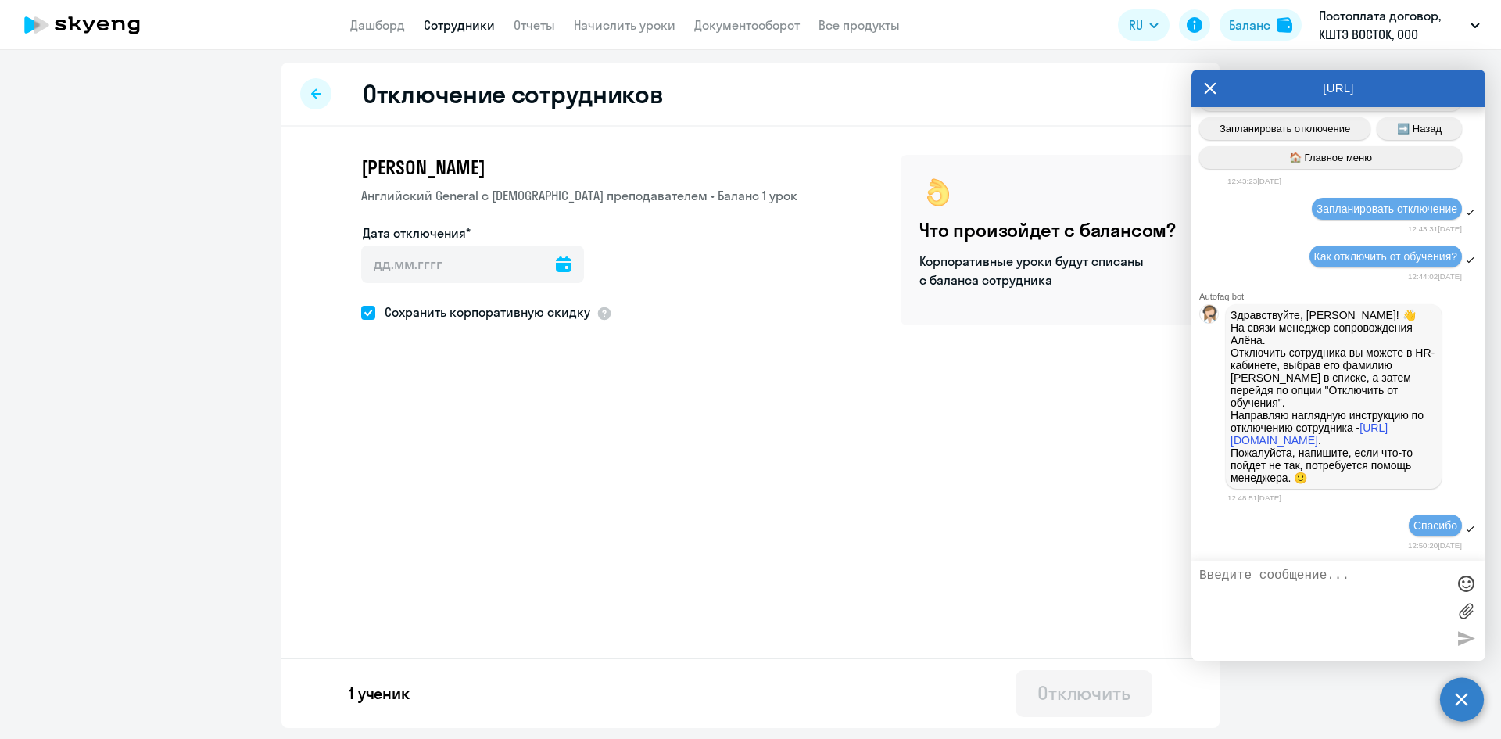
click at [556, 263] on icon at bounding box center [564, 264] width 16 height 16
click at [572, 313] on span "Next month" at bounding box center [572, 315] width 31 height 31
click at [379, 404] on span "1" at bounding box center [383, 411] width 28 height 28
type input "[DATE]"
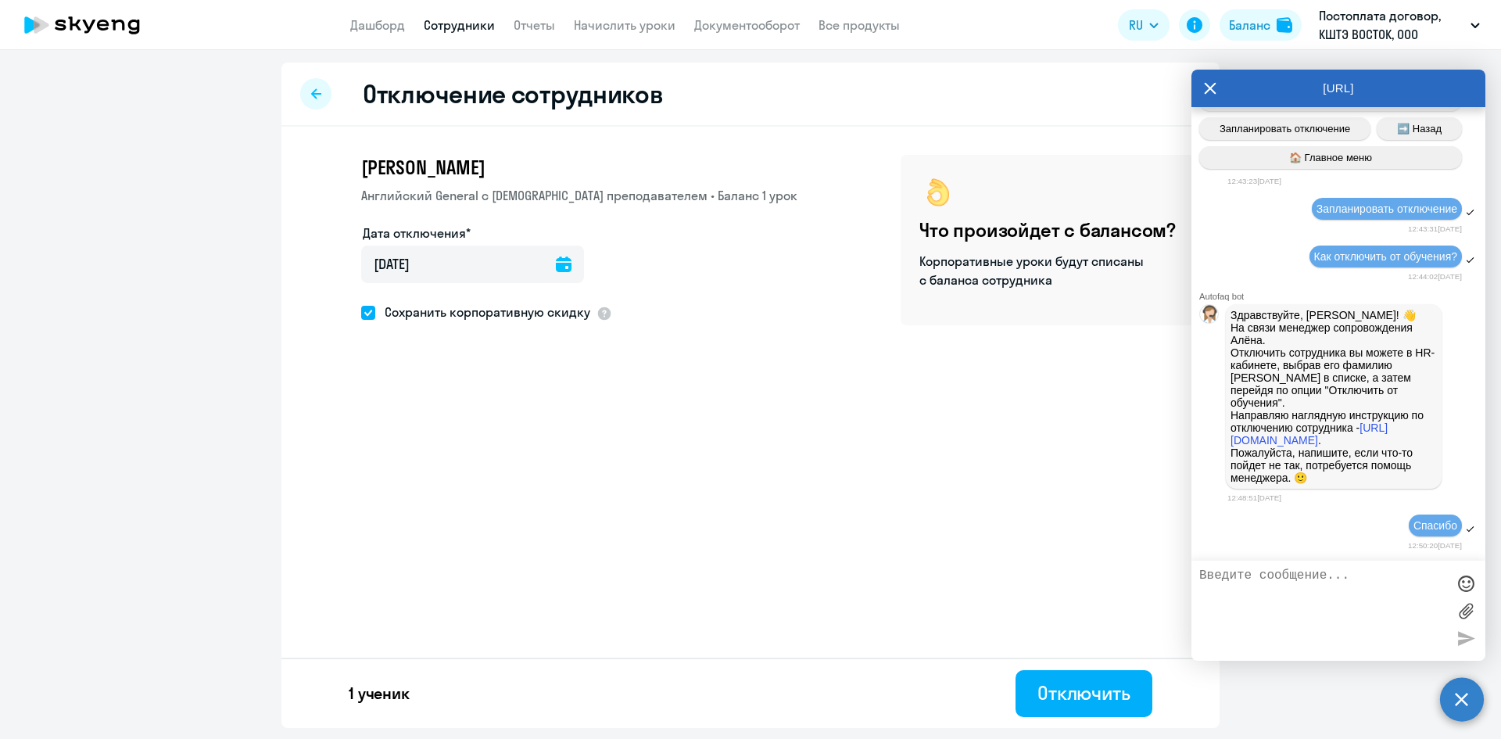
click at [557, 266] on icon at bounding box center [564, 264] width 16 height 16
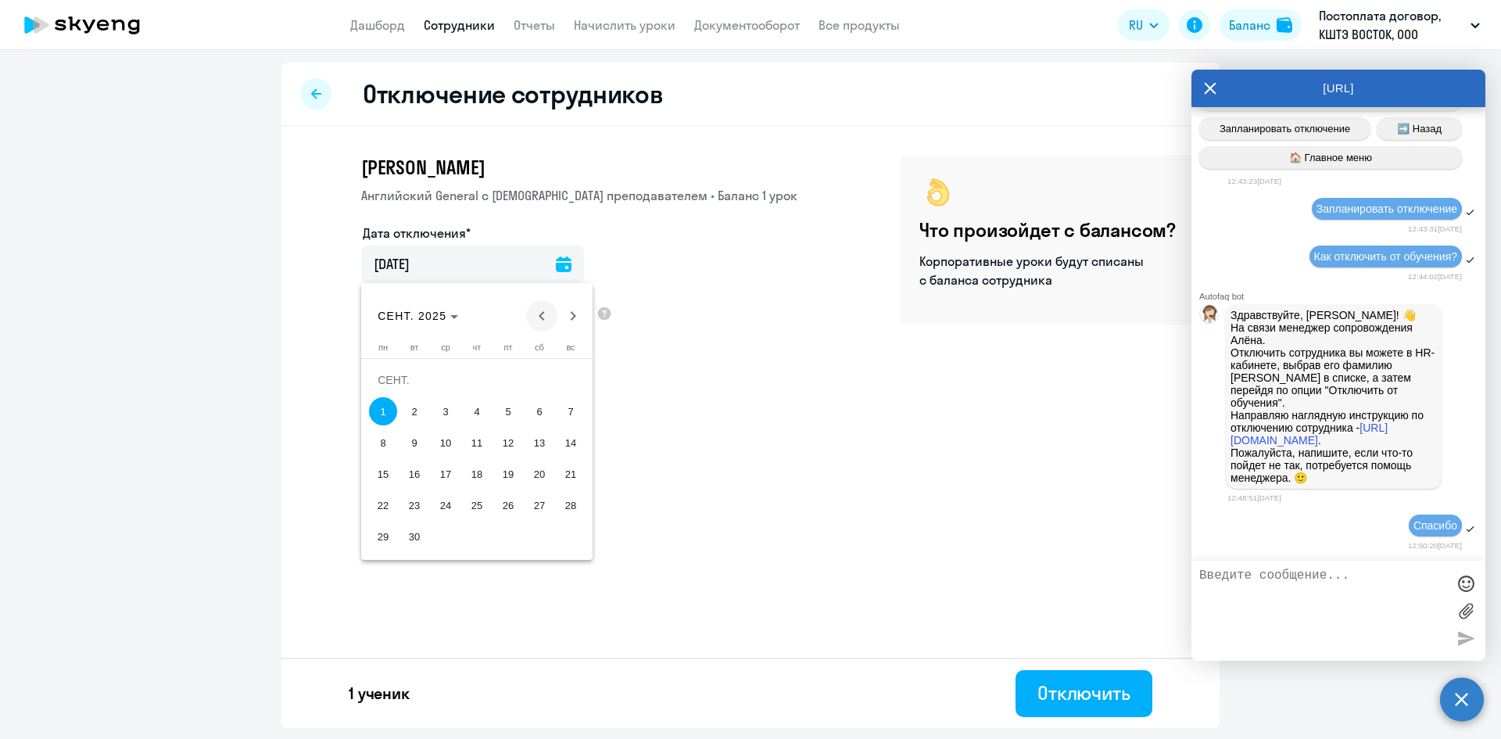
click at [542, 314] on span "Previous month" at bounding box center [541, 315] width 31 height 31
click at [574, 501] on span "31" at bounding box center [570, 505] width 28 height 28
type input "[DATE]"
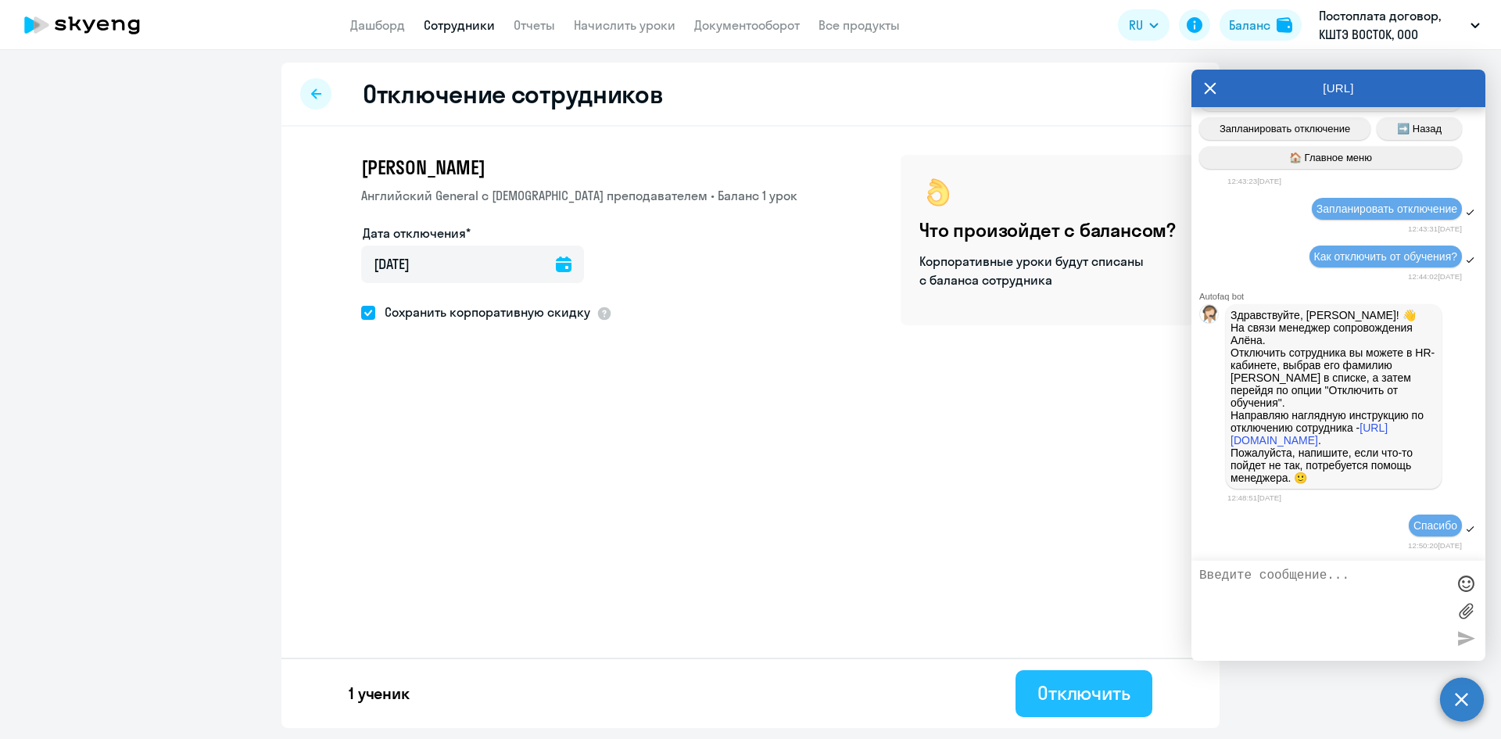
click at [1105, 695] on div "Отключить" at bounding box center [1083, 692] width 93 height 25
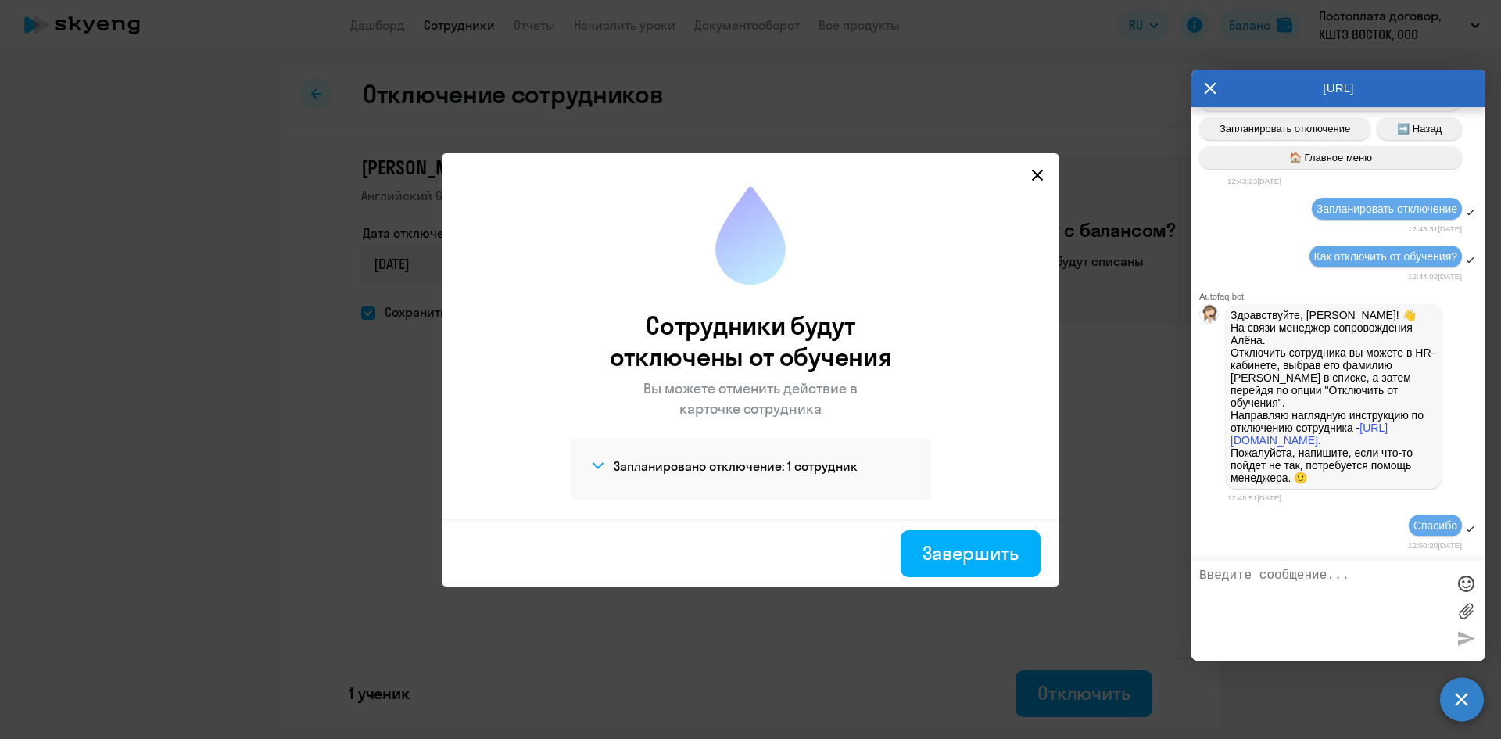
click at [1205, 84] on icon at bounding box center [1210, 89] width 12 height 12
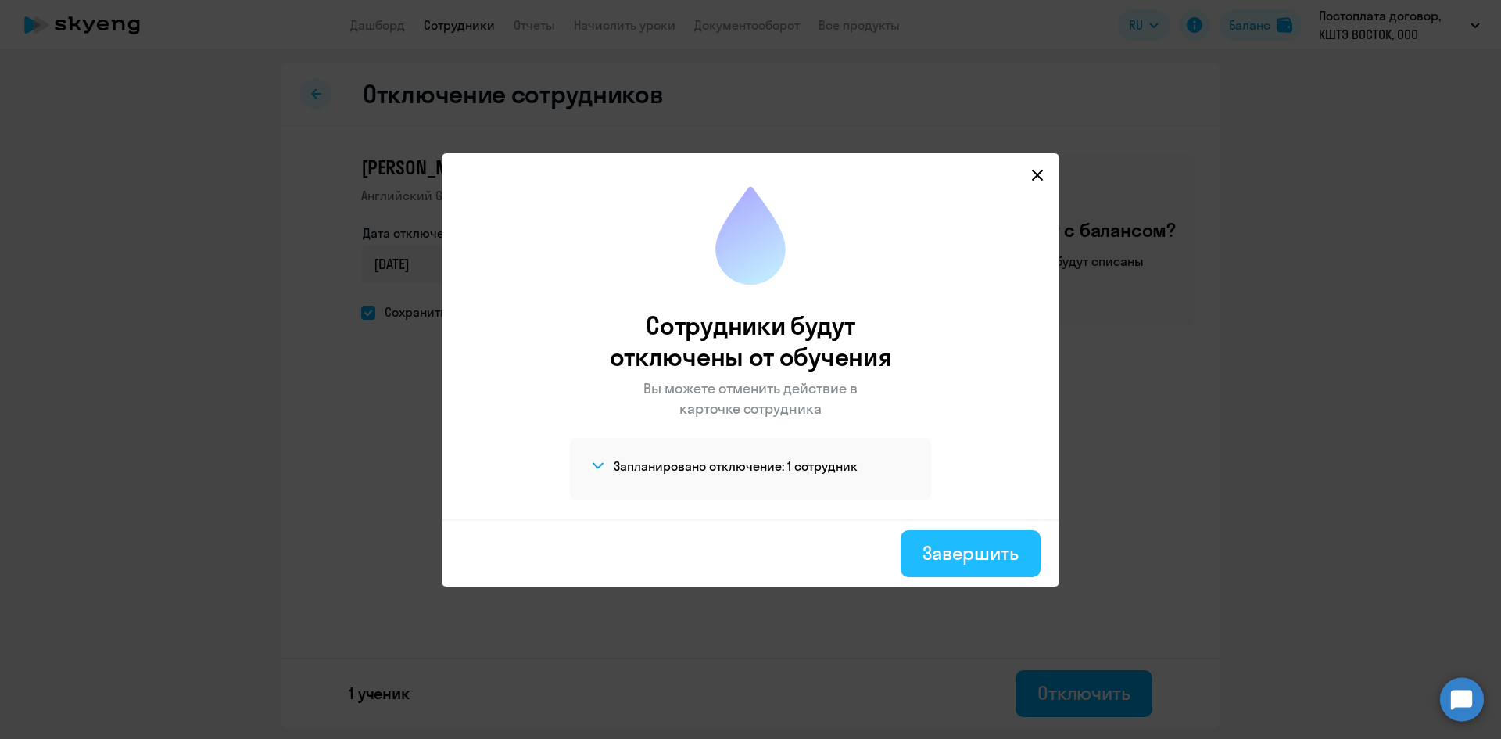
click at [959, 553] on div "Завершить" at bounding box center [970, 552] width 96 height 25
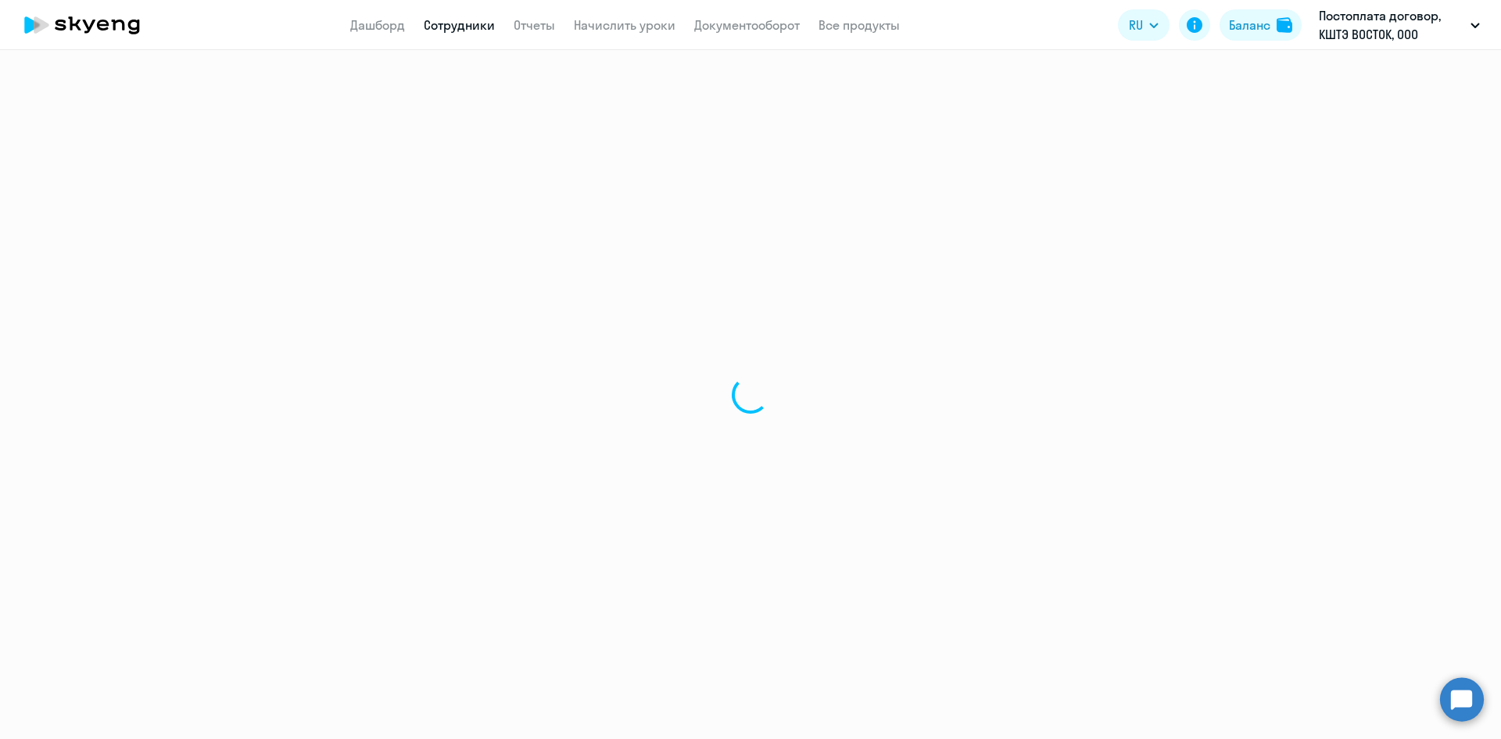
select select "30"
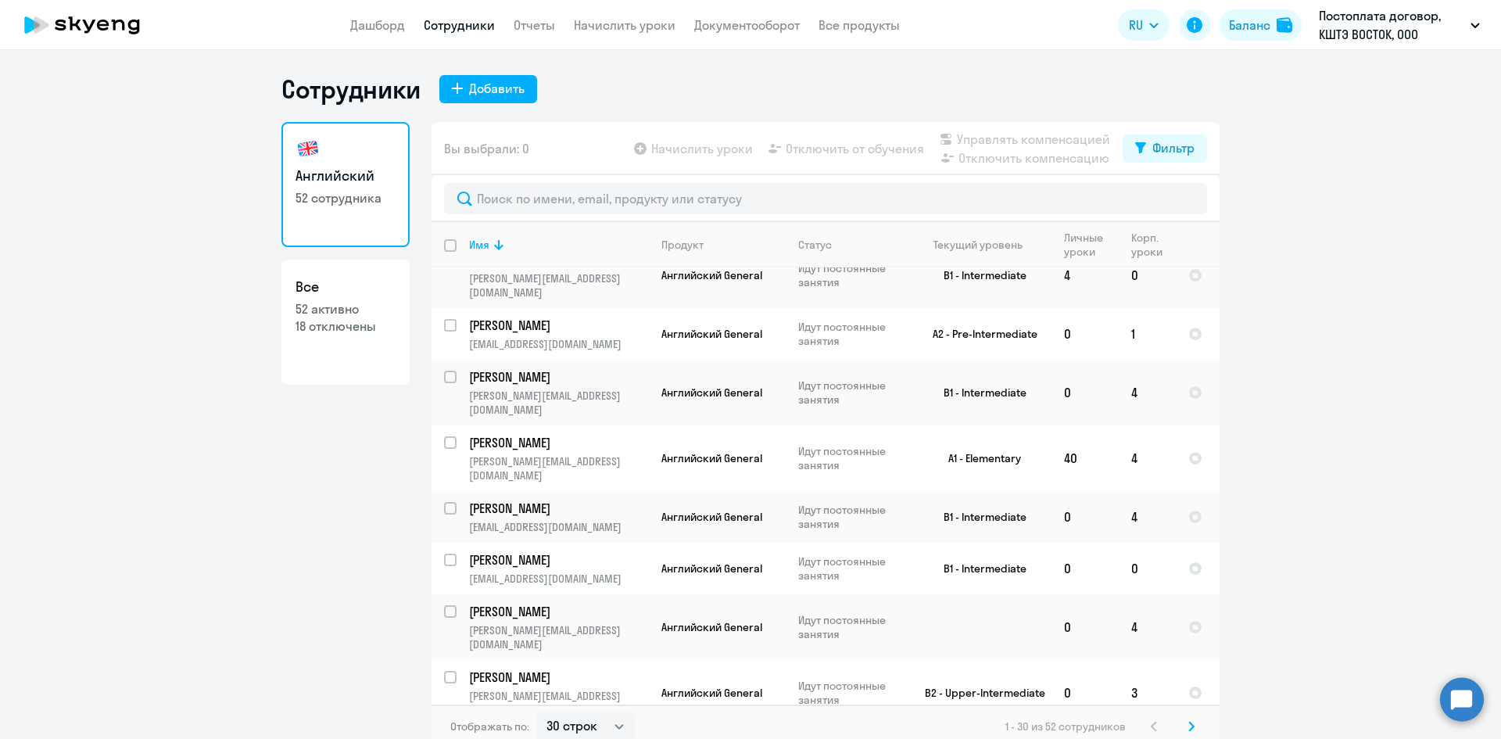
scroll to position [313, 0]
